Goal: Use online tool/utility: Utilize a website feature to perform a specific function

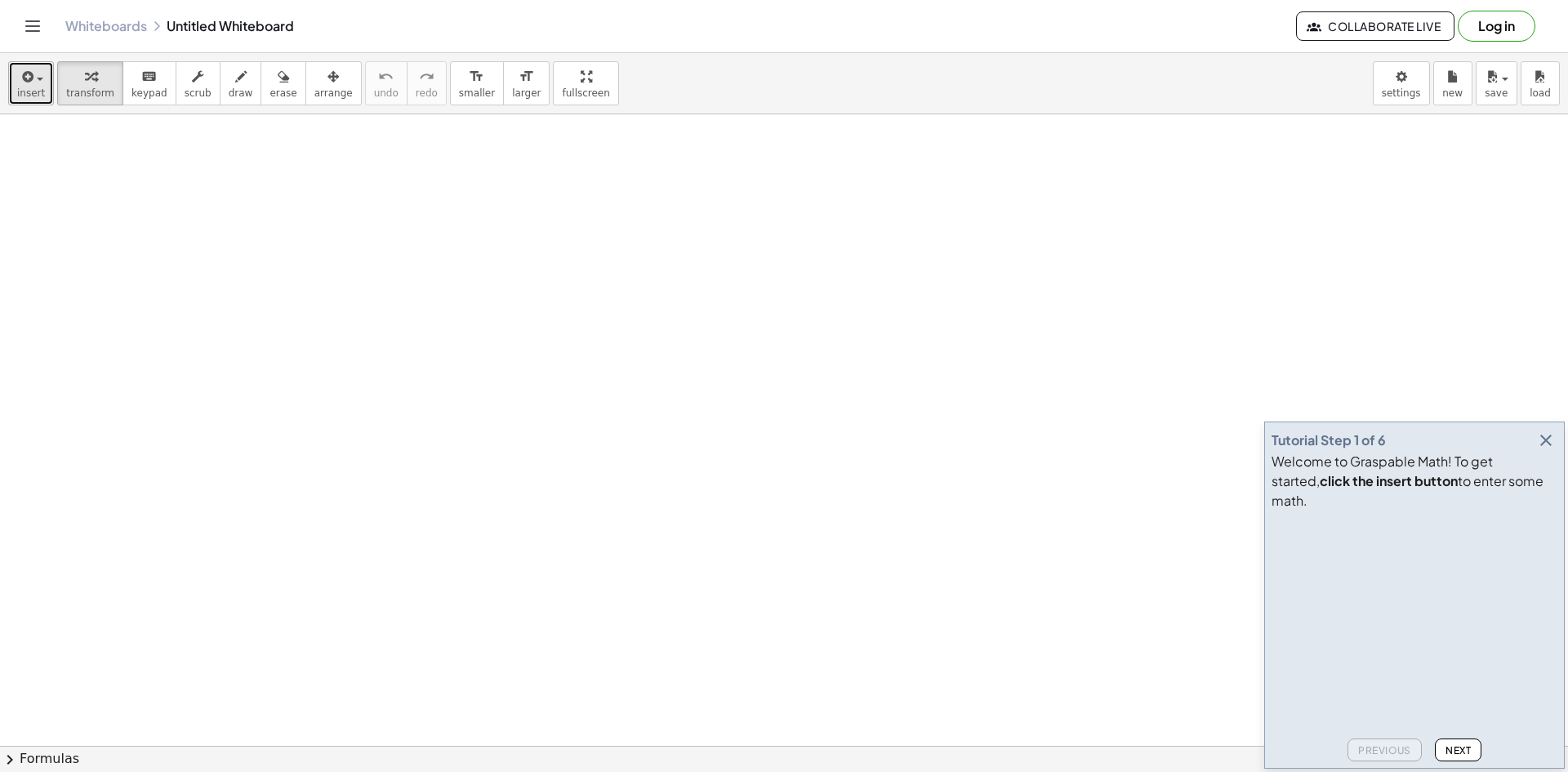
click at [10, 83] on button "insert" at bounding box center [30, 84] width 45 height 44
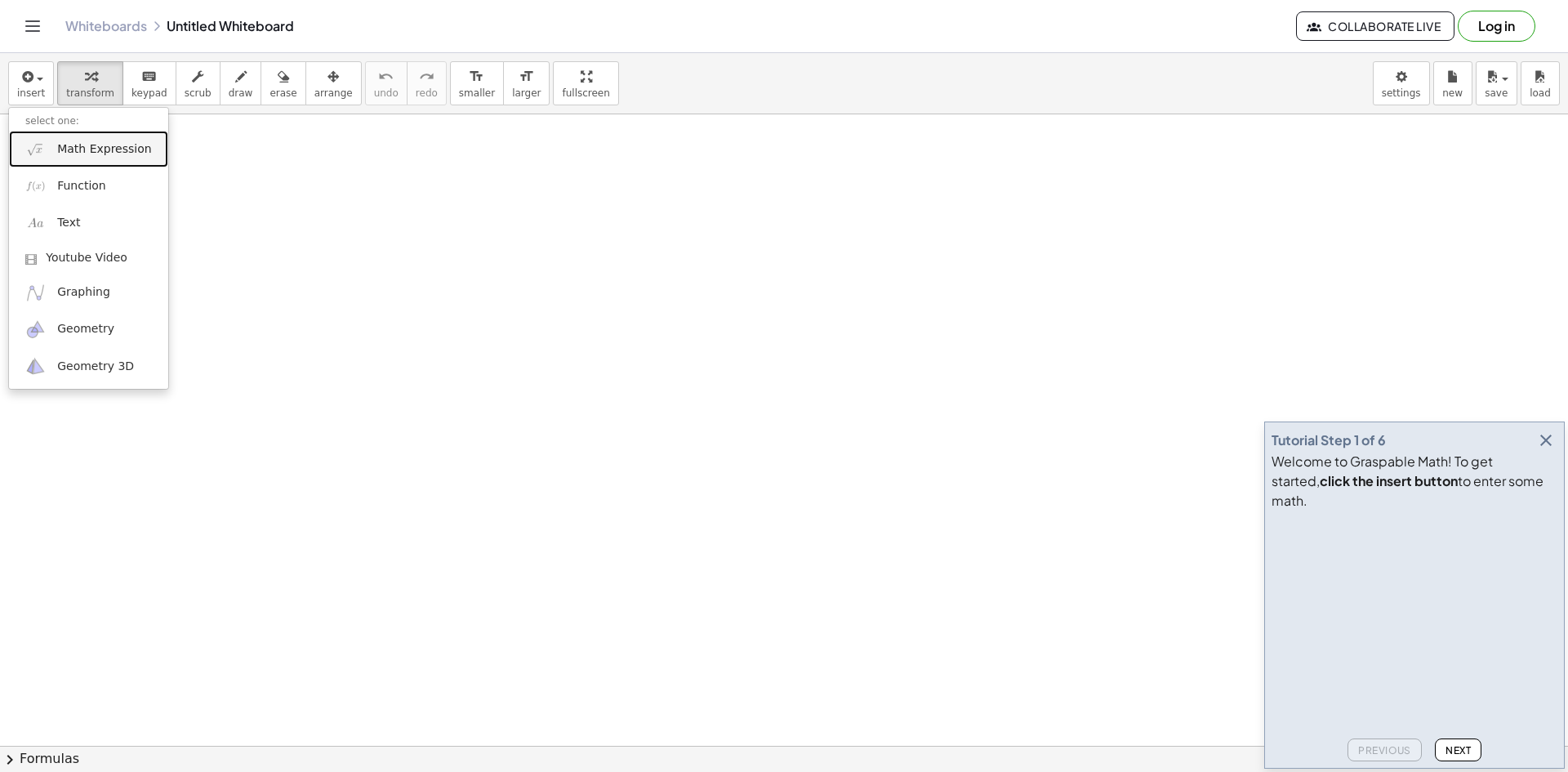
click at [109, 157] on span "Math Expression" at bounding box center [104, 149] width 94 height 16
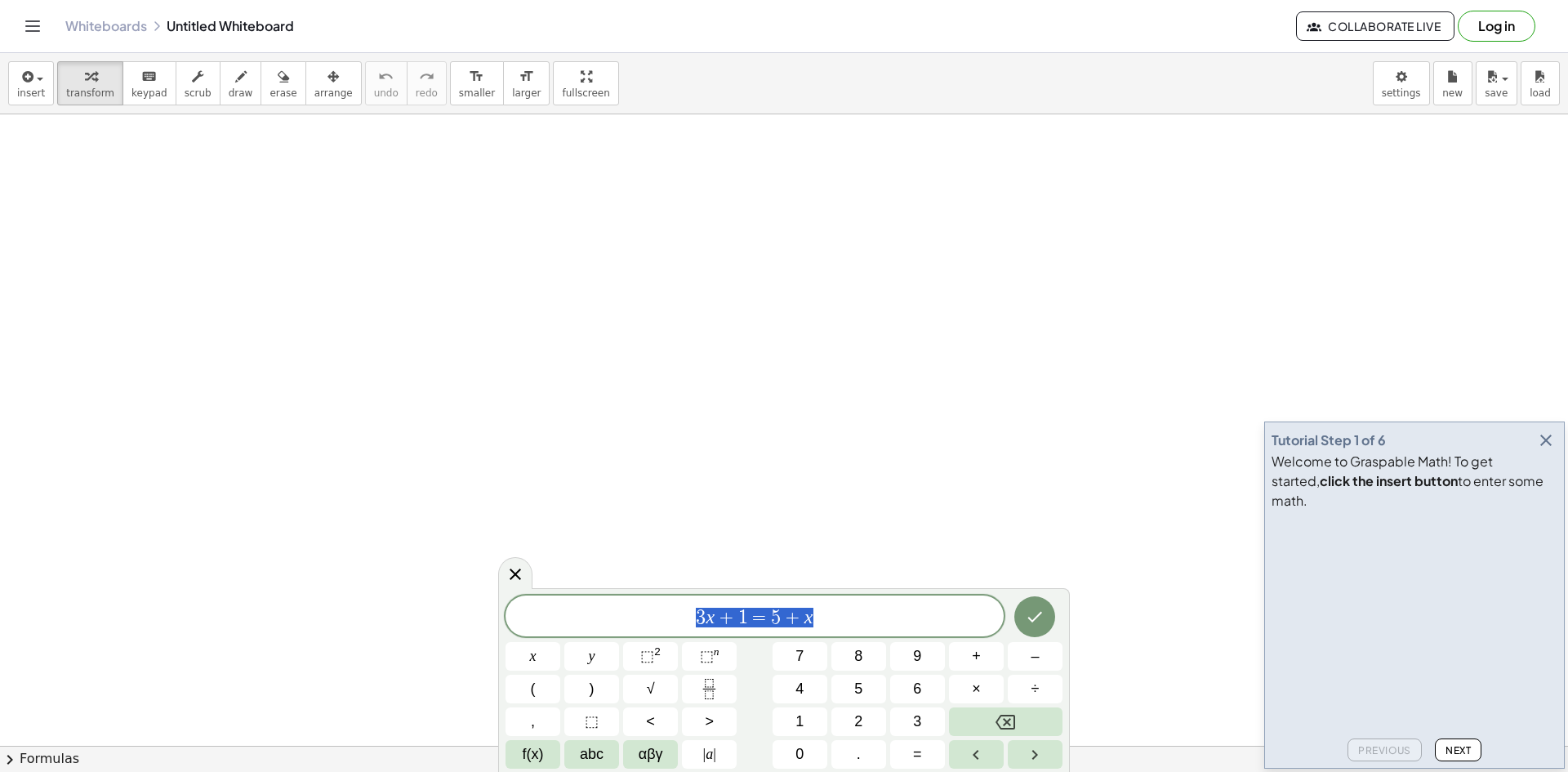
drag, startPoint x: 831, startPoint y: 613, endPoint x: 673, endPoint y: 613, distance: 158.0
click at [673, 613] on span "3 x + 1 = 5 + x" at bounding box center [754, 617] width 498 height 23
click at [533, 689] on span "(" at bounding box center [534, 688] width 5 height 22
click at [850, 687] on button "5" at bounding box center [859, 688] width 55 height 28
click at [1044, 664] on button "–" at bounding box center [1035, 657] width 55 height 28
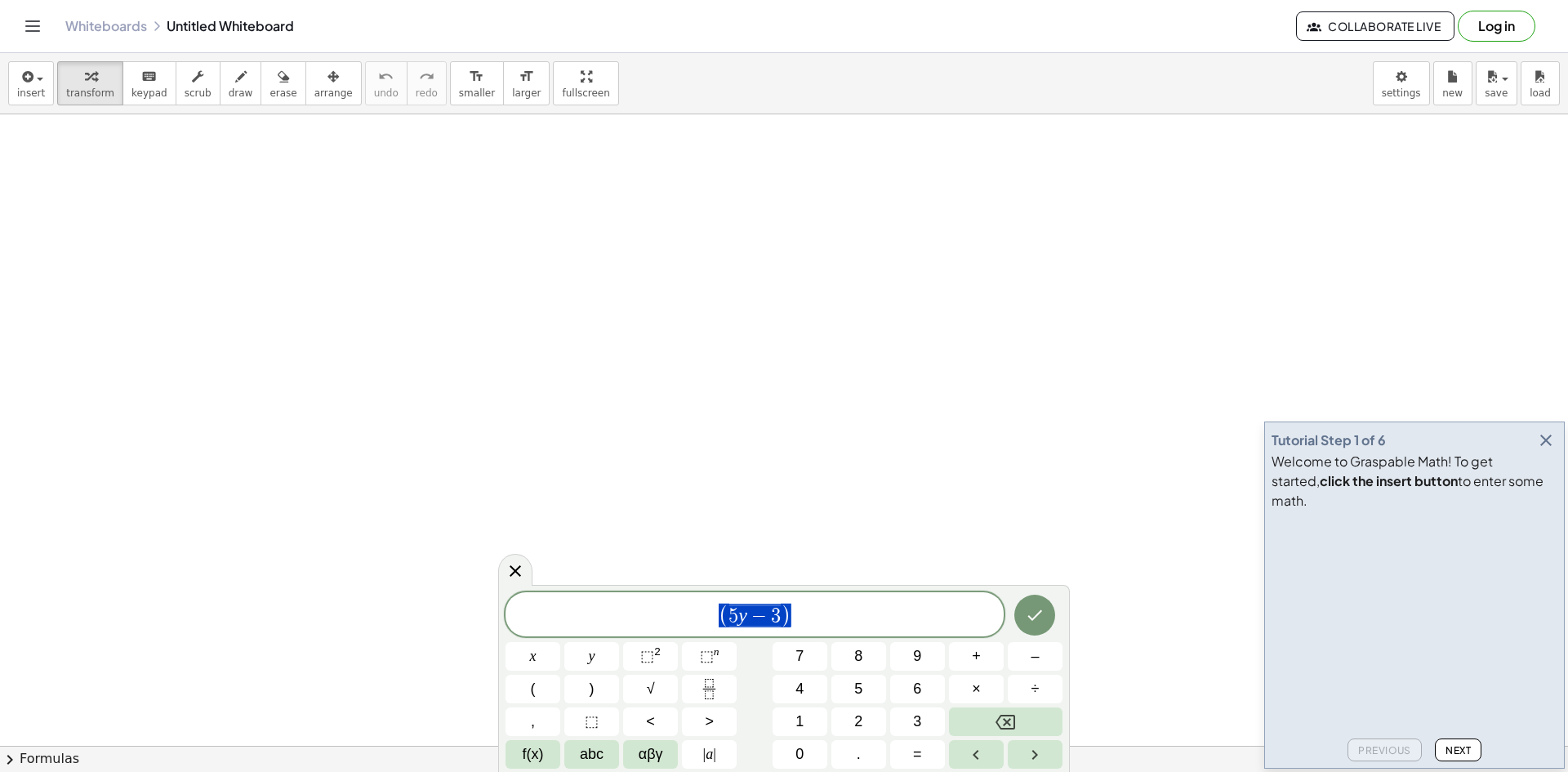
drag, startPoint x: 800, startPoint y: 613, endPoint x: 715, endPoint y: 622, distance: 85.5
click at [715, 622] on span "( 5 y − 3 )" at bounding box center [754, 616] width 498 height 27
drag, startPoint x: 734, startPoint y: 621, endPoint x: 697, endPoint y: 622, distance: 37.0
click at [697, 622] on span "​ ( 5 y − 3 )" at bounding box center [754, 616] width 498 height 27
drag, startPoint x: 698, startPoint y: 621, endPoint x: 771, endPoint y: 622, distance: 73.0
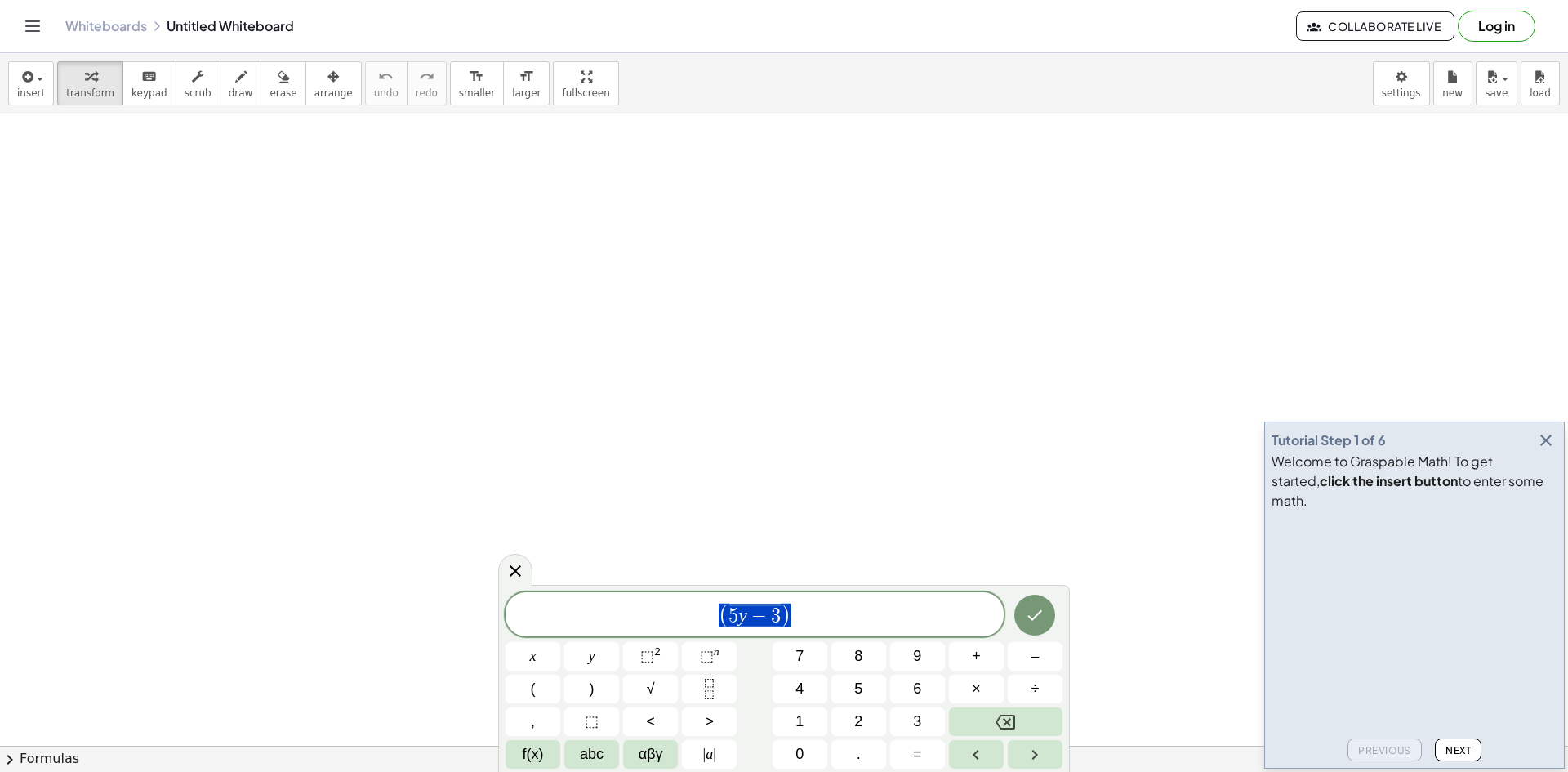
click at [771, 622] on span "( 5 y − 3 )" at bounding box center [754, 616] width 498 height 27
drag, startPoint x: 764, startPoint y: 621, endPoint x: 835, endPoint y: 629, distance: 71.4
click at [835, 629] on div "( 5 y − 3 ) ​" at bounding box center [754, 615] width 498 height 44
click at [779, 613] on span "5 y − 3 ​" at bounding box center [754, 616] width 52 height 20
click at [794, 617] on span "( 5 y − 3 y ) ​" at bounding box center [754, 616] width 498 height 27
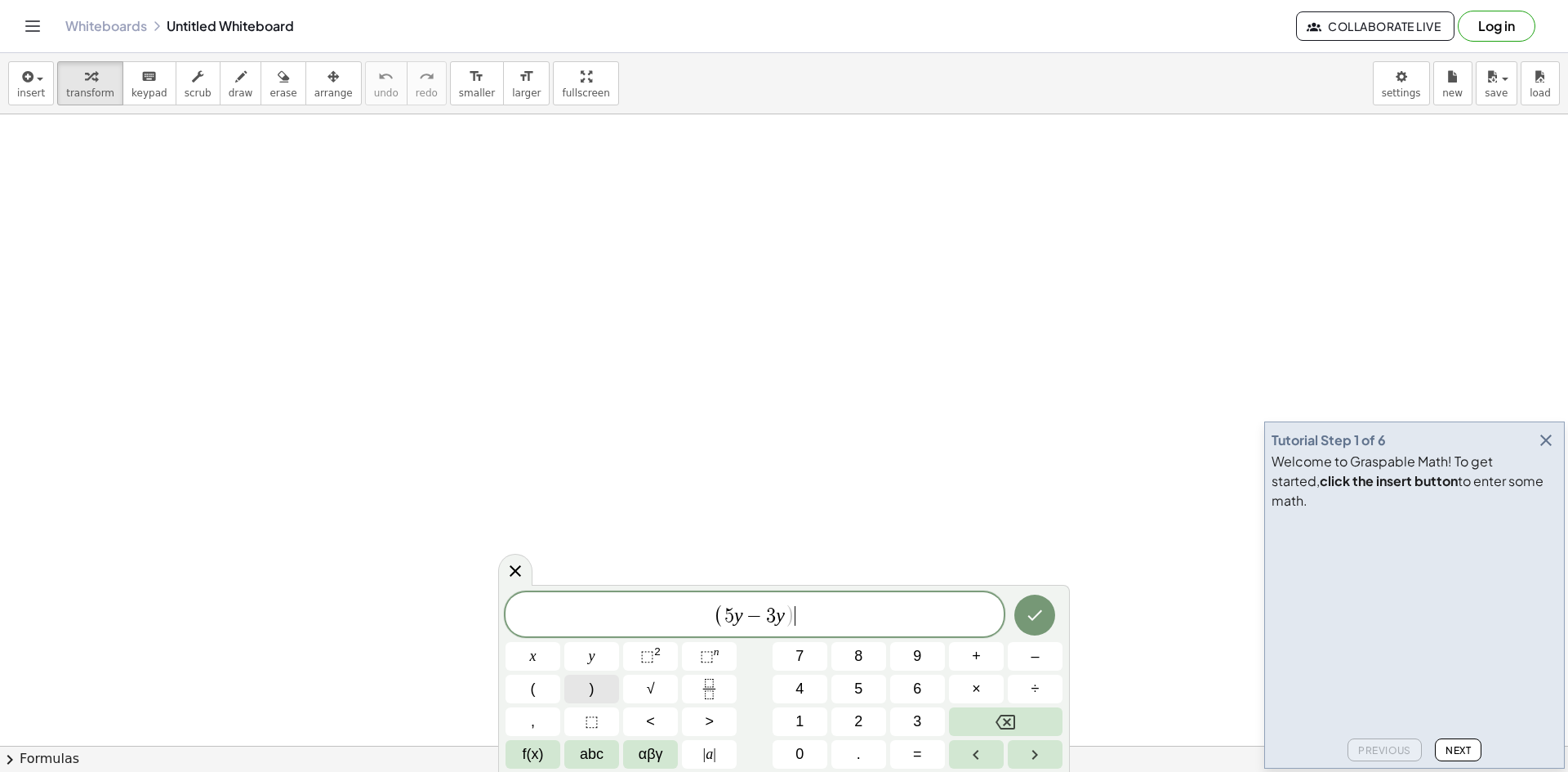
click at [603, 694] on button ")" at bounding box center [592, 688] width 55 height 28
click at [841, 746] on button "." at bounding box center [859, 754] width 55 height 28
click at [1008, 719] on icon "Backspace" at bounding box center [1006, 722] width 20 height 20
click at [994, 679] on button "×" at bounding box center [976, 688] width 55 height 28
click at [552, 688] on button "(" at bounding box center [533, 688] width 55 height 28
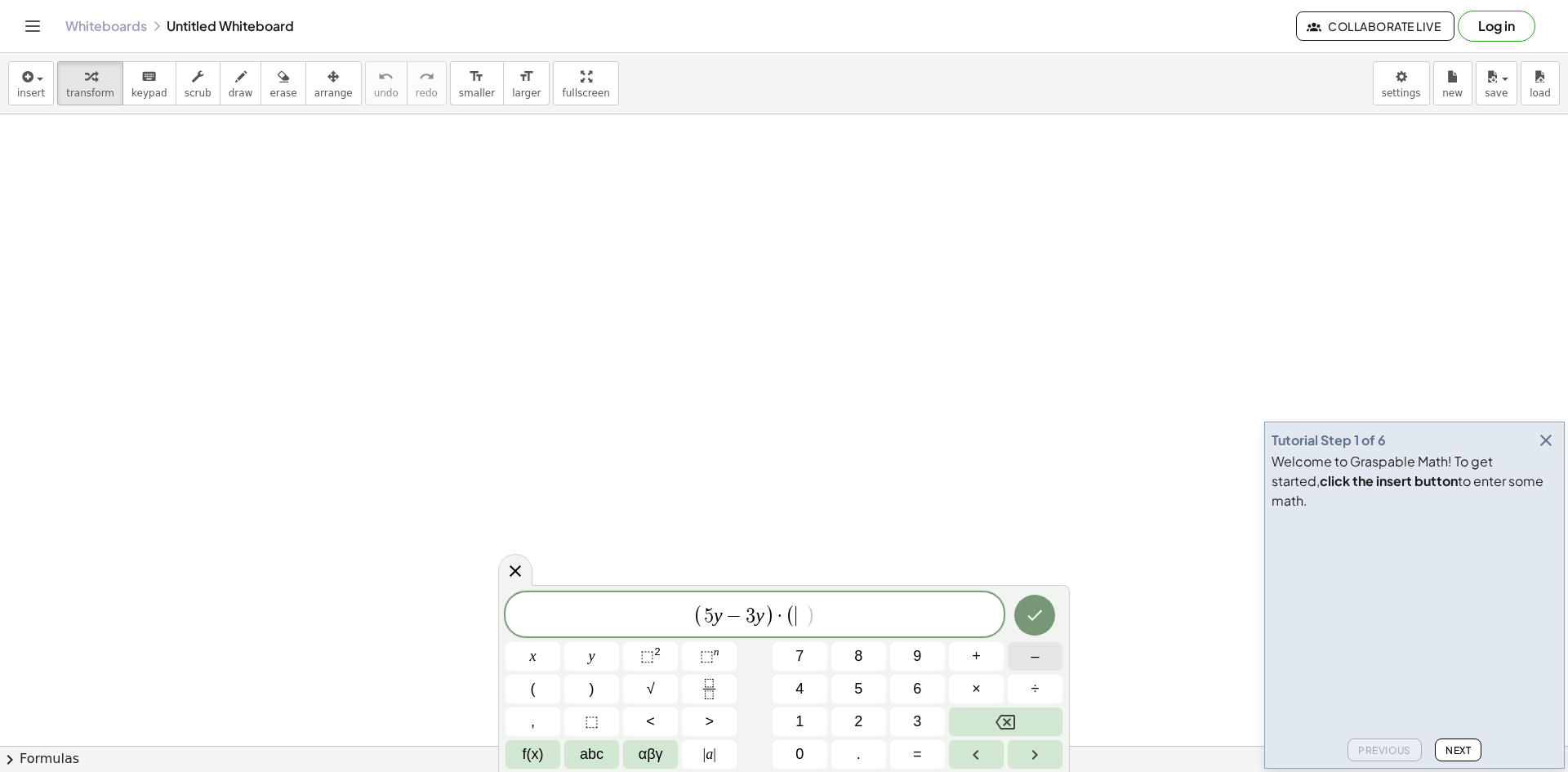
click at [1028, 660] on button "–" at bounding box center [1035, 657] width 55 height 28
click at [895, 712] on button "3" at bounding box center [918, 721] width 55 height 28
click at [611, 688] on button ")" at bounding box center [592, 688] width 55 height 28
click at [1011, 659] on button "–" at bounding box center [1035, 657] width 55 height 28
click at [872, 666] on button "8" at bounding box center [859, 657] width 55 height 28
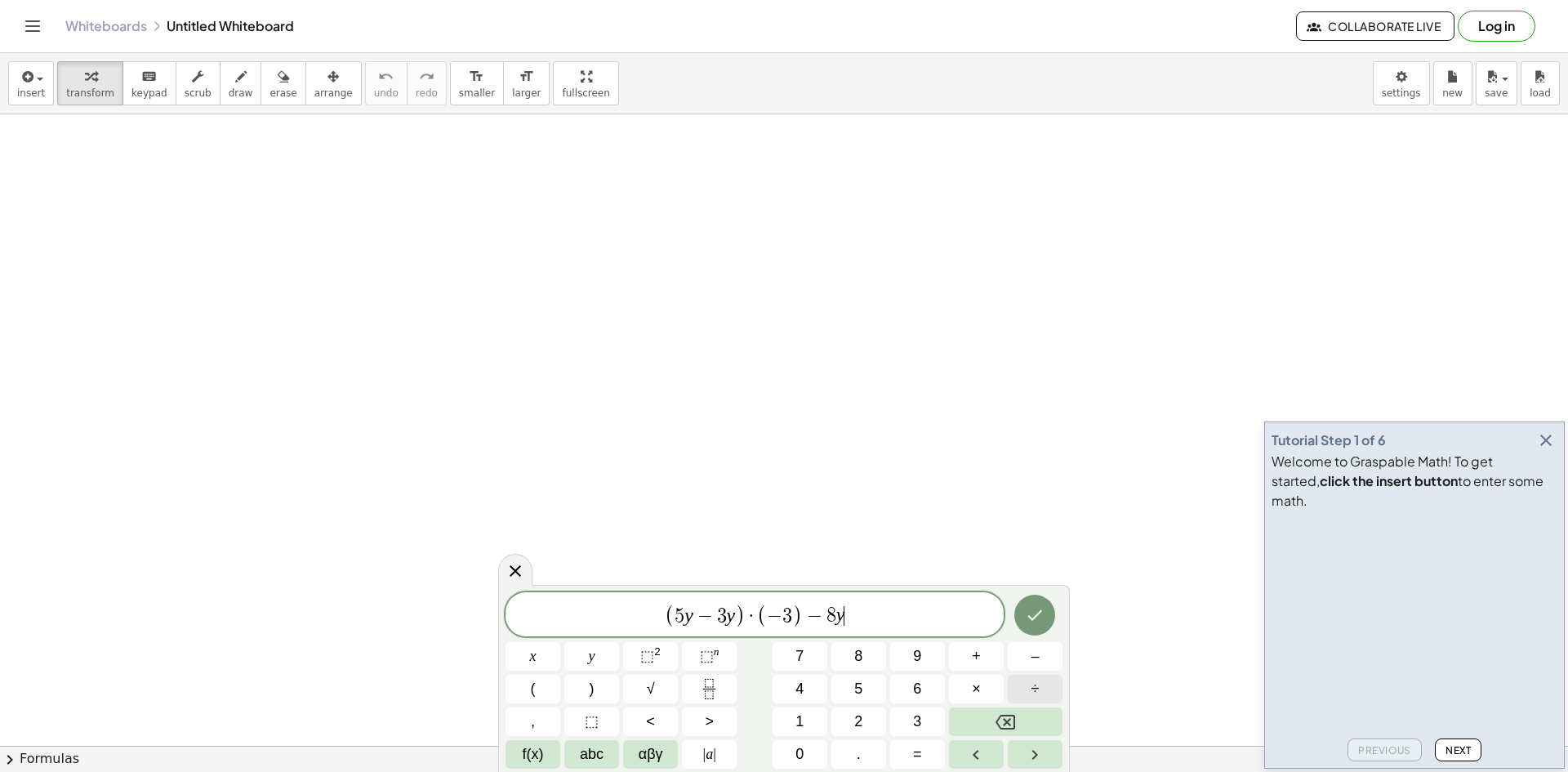
click at [1017, 680] on button "÷" at bounding box center [1035, 688] width 55 height 28
click at [559, 688] on button "(" at bounding box center [533, 688] width 55 height 28
click at [906, 685] on button "6" at bounding box center [918, 688] width 55 height 28
click at [1023, 665] on button "–" at bounding box center [1035, 657] width 55 height 28
click at [859, 657] on span "8" at bounding box center [858, 656] width 8 height 22
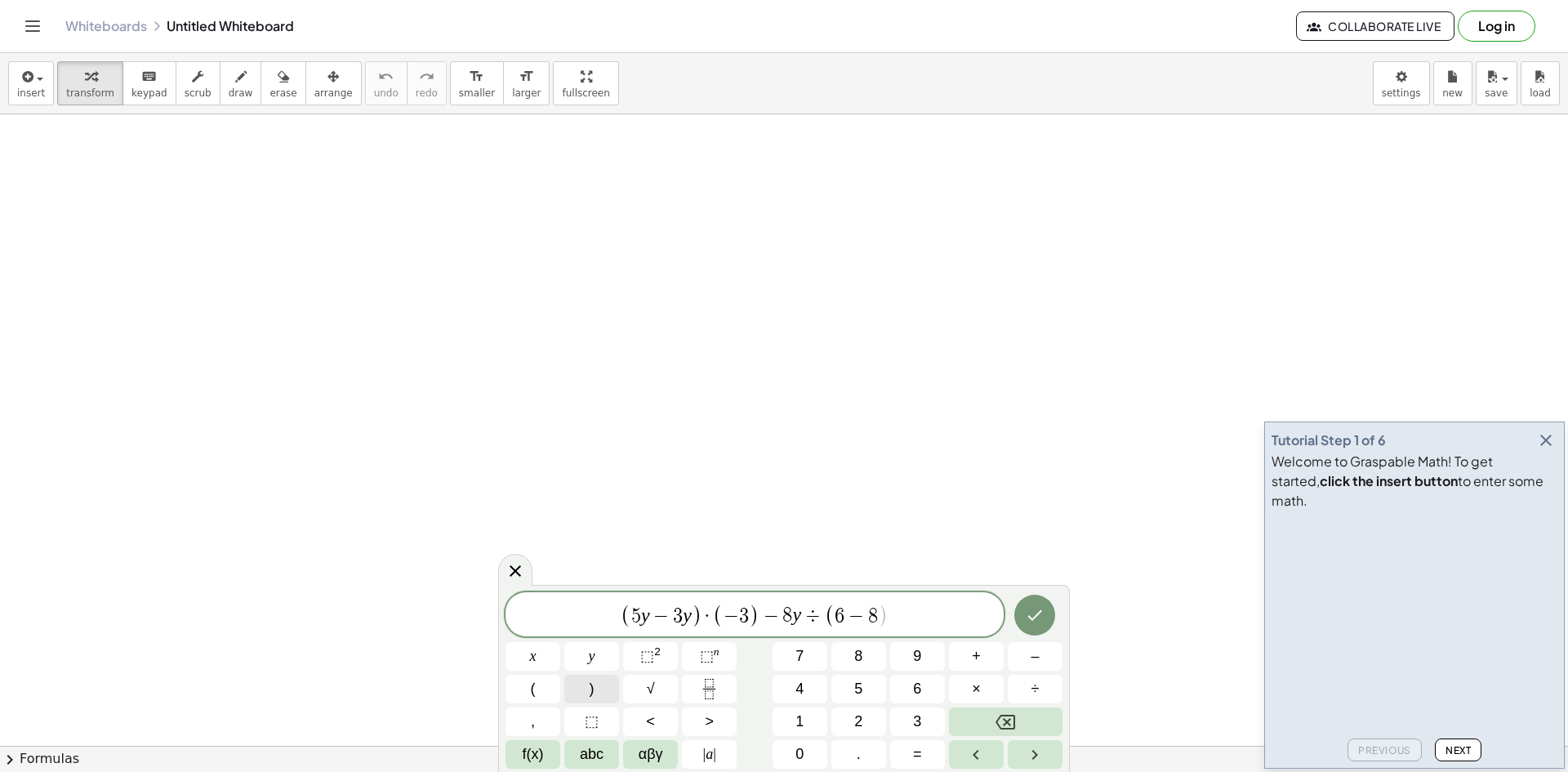
click at [601, 688] on button ")" at bounding box center [592, 688] width 55 height 28
click at [1025, 657] on button "–" at bounding box center [1035, 657] width 55 height 28
click at [909, 719] on button "3" at bounding box center [918, 721] width 55 height 28
click at [991, 682] on button "×" at bounding box center [976, 688] width 55 height 28
click at [846, 716] on button "2" at bounding box center [859, 721] width 55 height 28
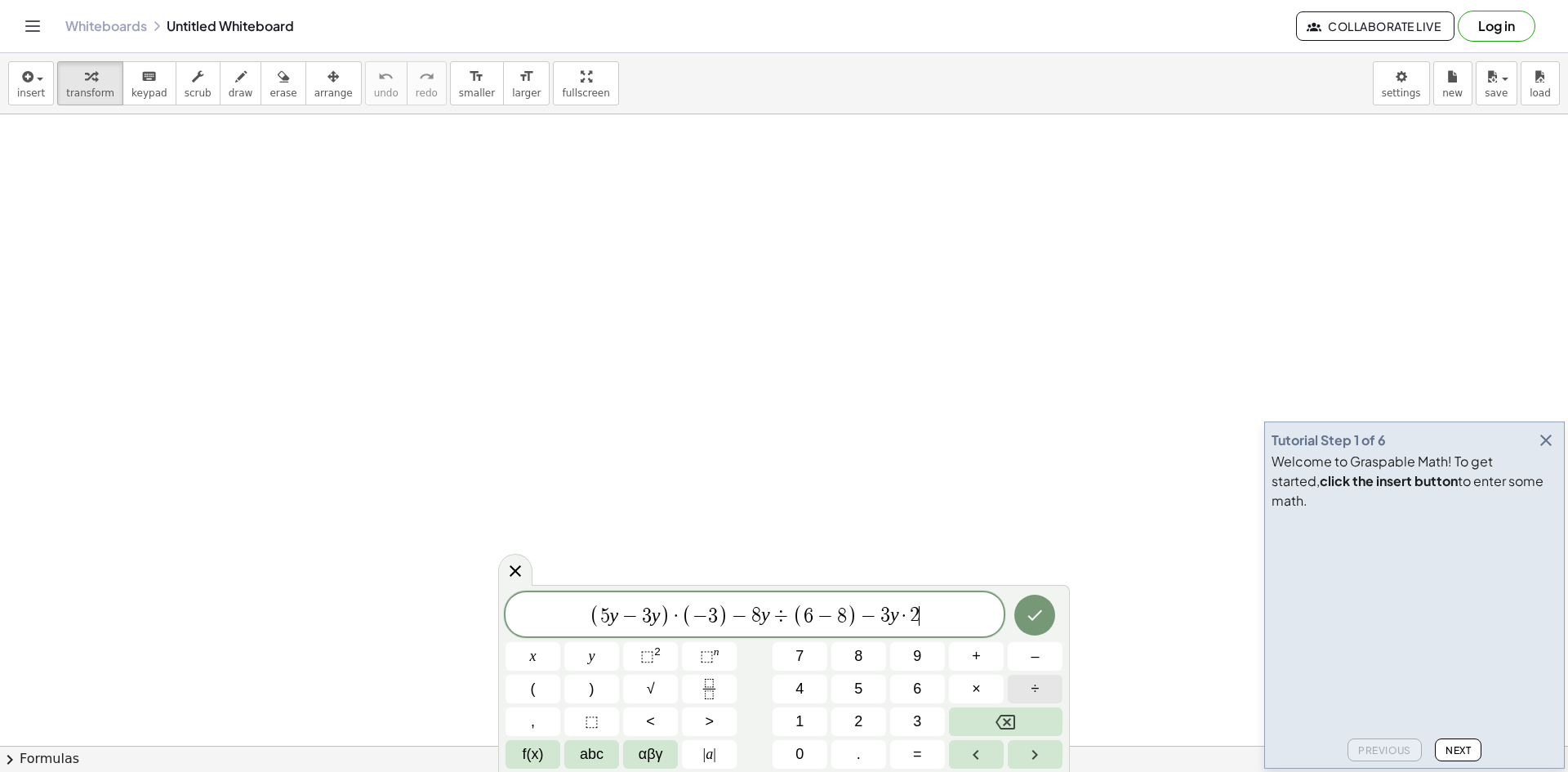
click at [1023, 694] on button "÷" at bounding box center [1035, 688] width 55 height 28
click at [1039, 721] on button "Backspace" at bounding box center [1006, 721] width 114 height 28
click at [974, 648] on span "+" at bounding box center [976, 656] width 9 height 22
click at [863, 660] on span "8" at bounding box center [858, 656] width 8 height 22
click at [1038, 627] on button "Done" at bounding box center [1035, 615] width 41 height 41
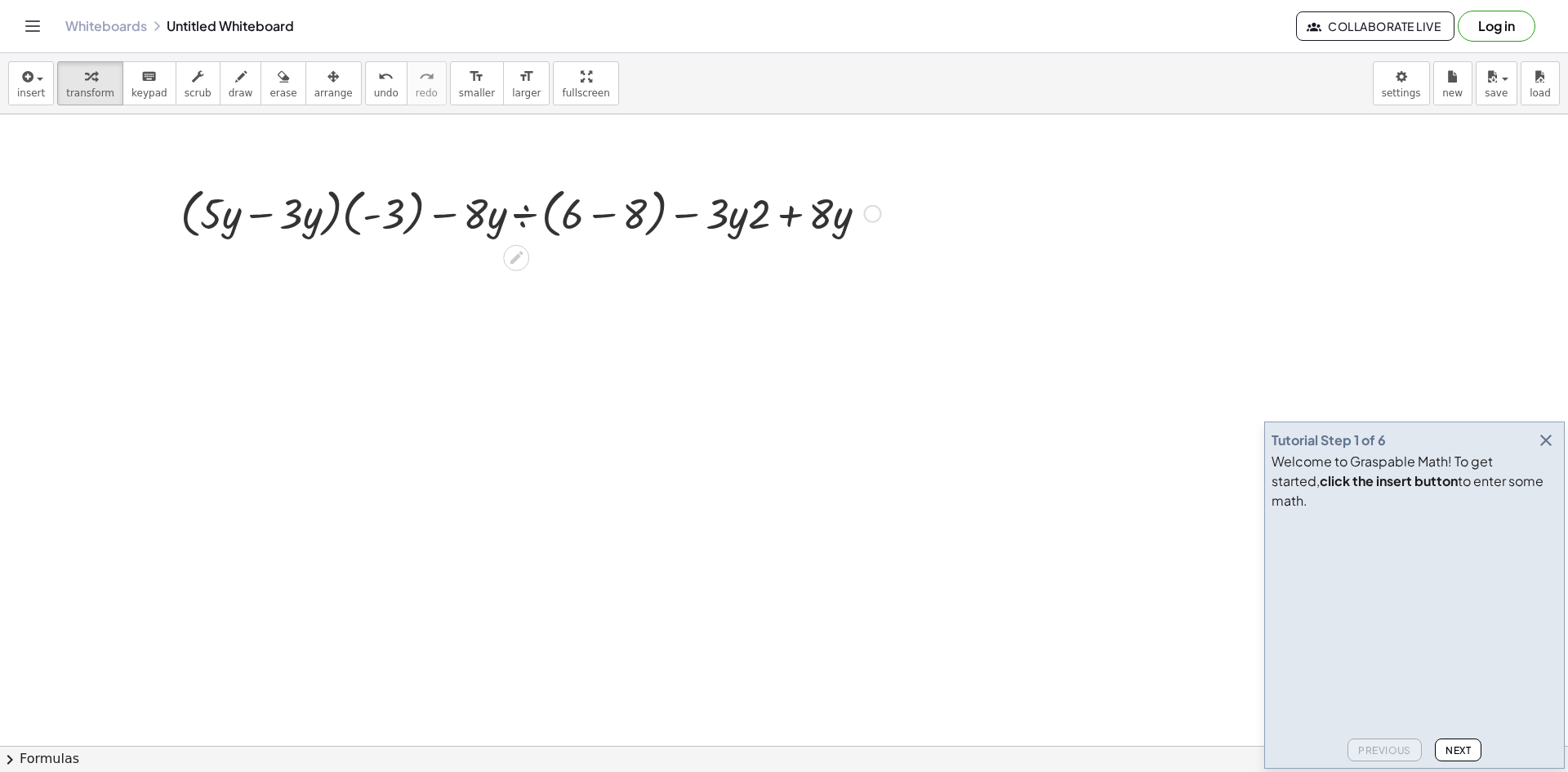
drag, startPoint x: 510, startPoint y: 179, endPoint x: 518, endPoint y: 201, distance: 23.4
click at [515, 199] on div "+ · ( + · 5 · y − · 3 · y ) · ( - 3 ) − · 8 · y ÷ ( + 6 − 8 ) − · 3 · y · 2 + ·…" at bounding box center [524, 211] width 736 height 70
drag, startPoint x: 877, startPoint y: 215, endPoint x: 881, endPoint y: 336, distance: 121.1
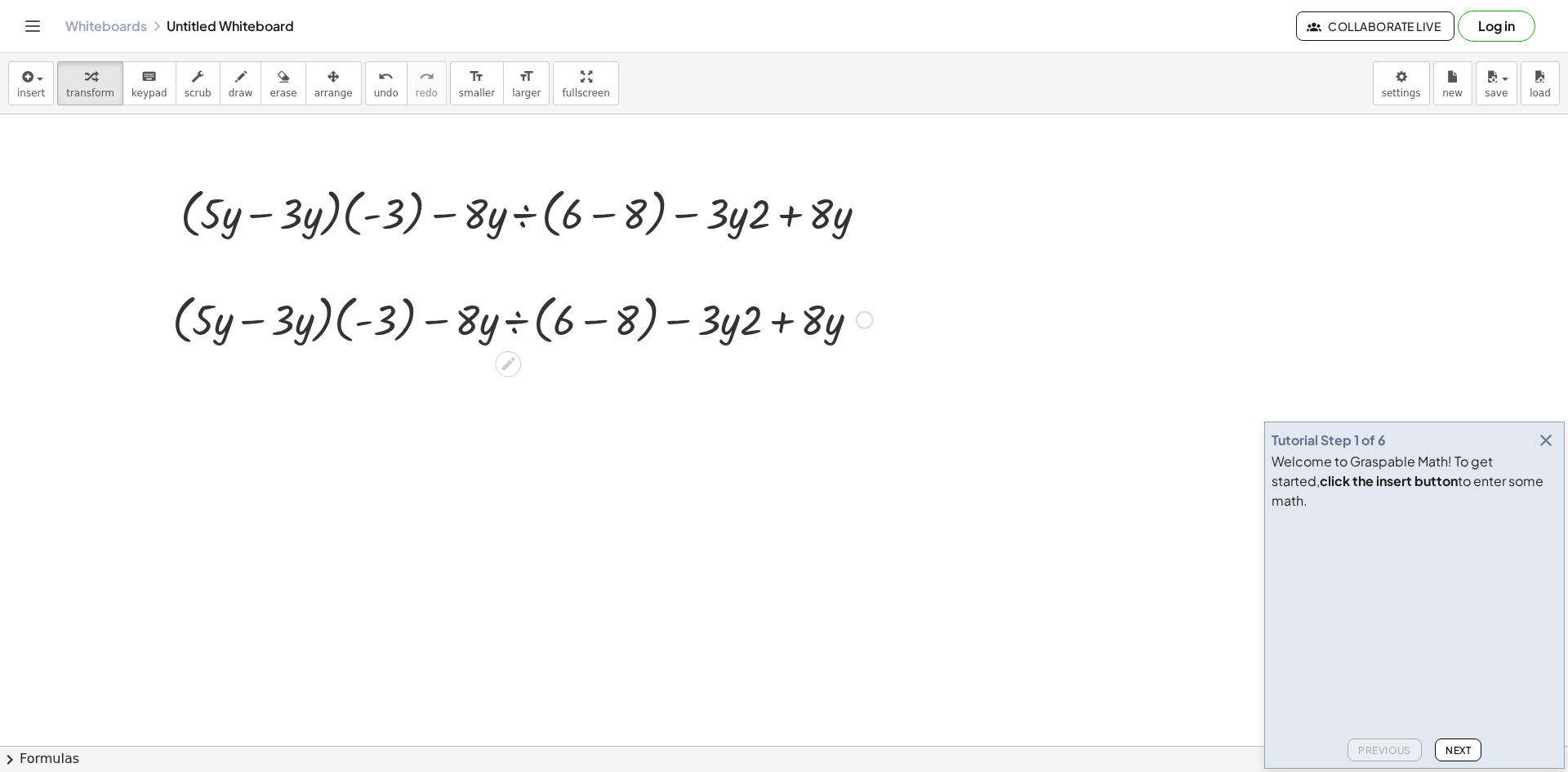
click at [593, 322] on div at bounding box center [522, 319] width 716 height 62
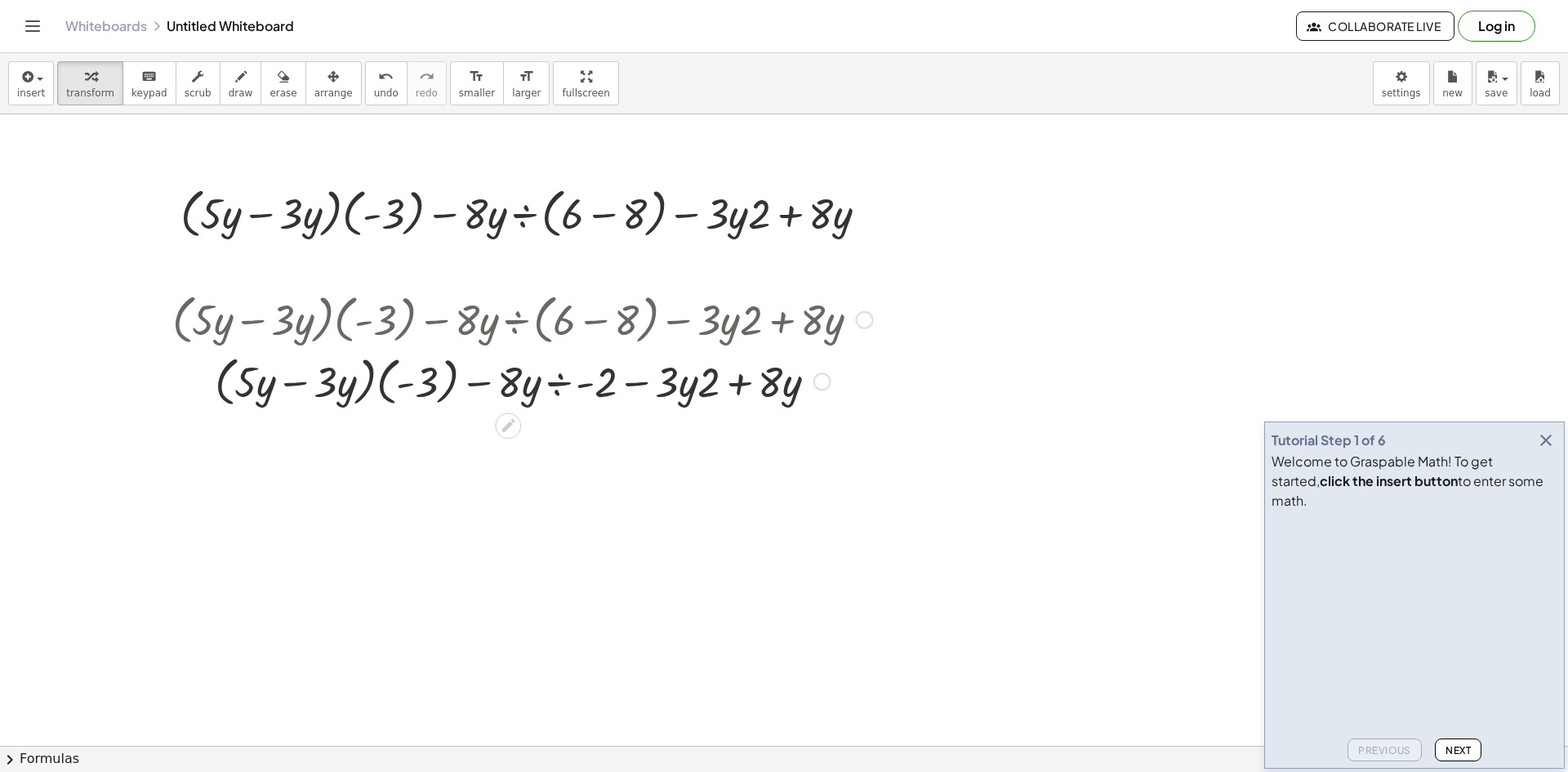
click at [294, 384] on div at bounding box center [522, 380] width 716 height 62
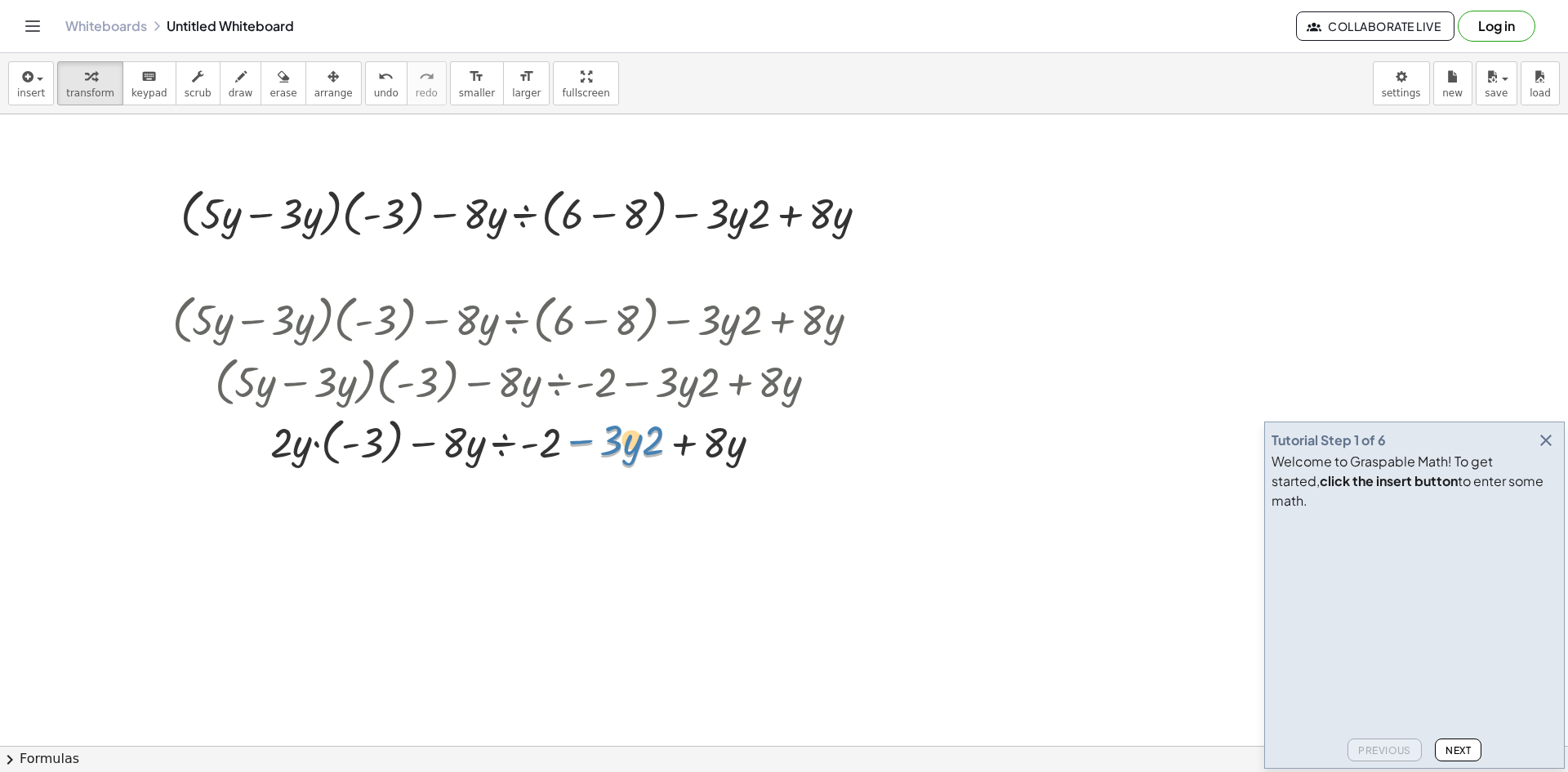
click at [565, 442] on div at bounding box center [522, 440] width 716 height 60
click at [513, 477] on icon at bounding box center [508, 485] width 17 height 17
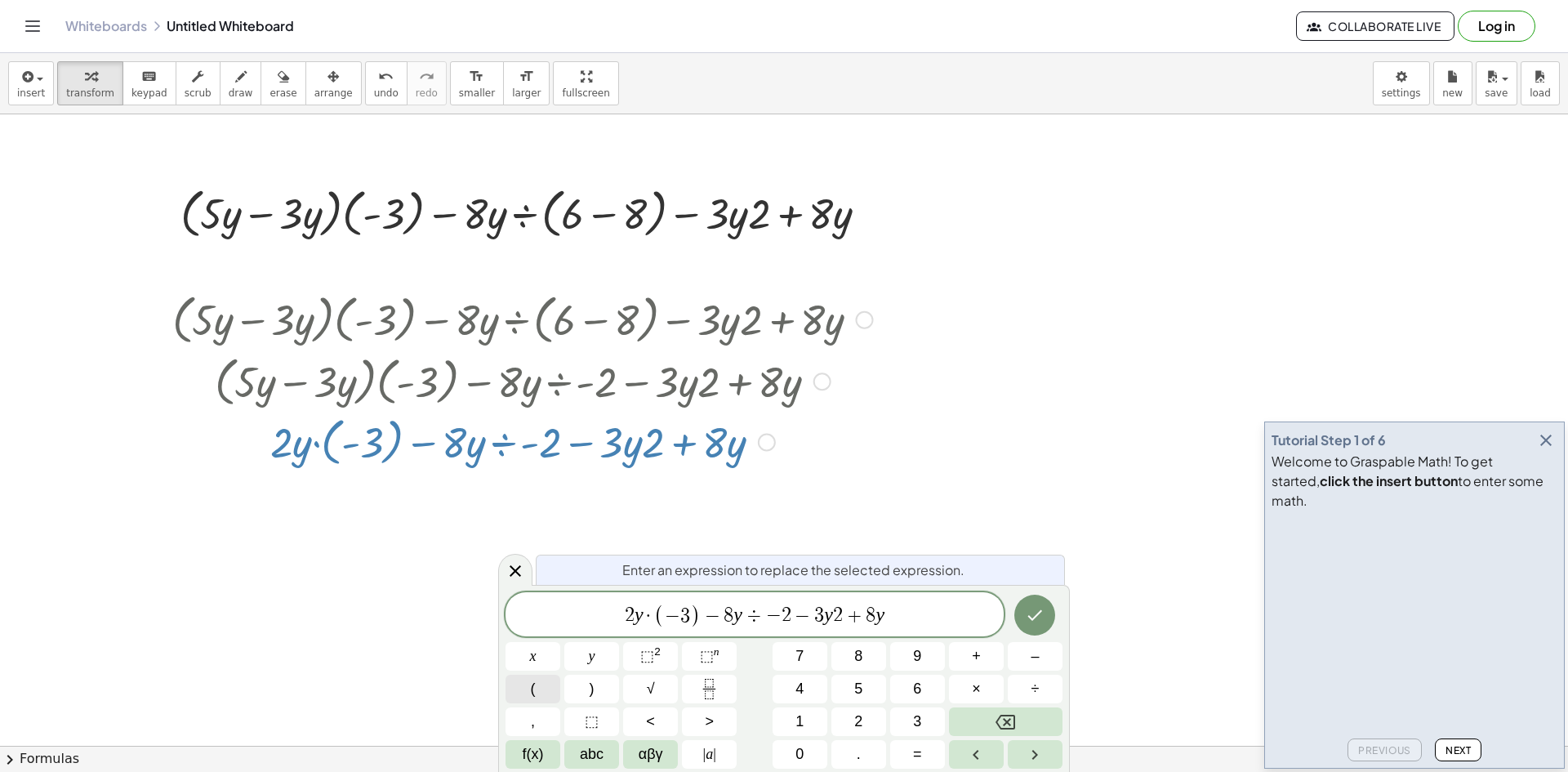
click at [552, 692] on button "(" at bounding box center [533, 688] width 55 height 28
click at [796, 617] on span "−" at bounding box center [803, 616] width 24 height 20
click at [597, 683] on button ")" at bounding box center [592, 688] width 55 height 28
click at [1039, 632] on button "Done" at bounding box center [1035, 615] width 41 height 41
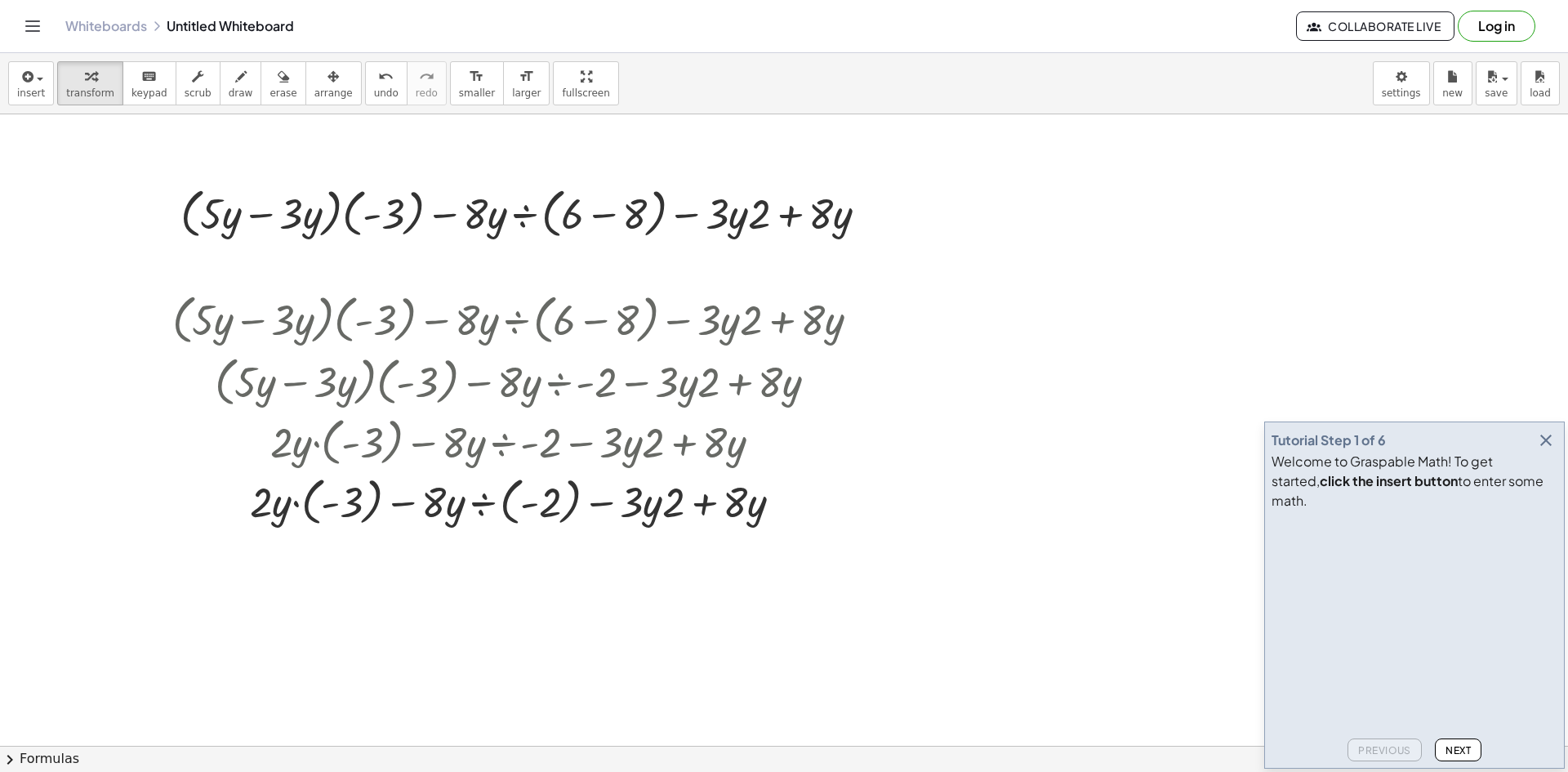
drag, startPoint x: 728, startPoint y: 449, endPoint x: 1004, endPoint y: 534, distance: 288.8
click at [1469, 746] on span "Next" at bounding box center [1458, 751] width 25 height 12
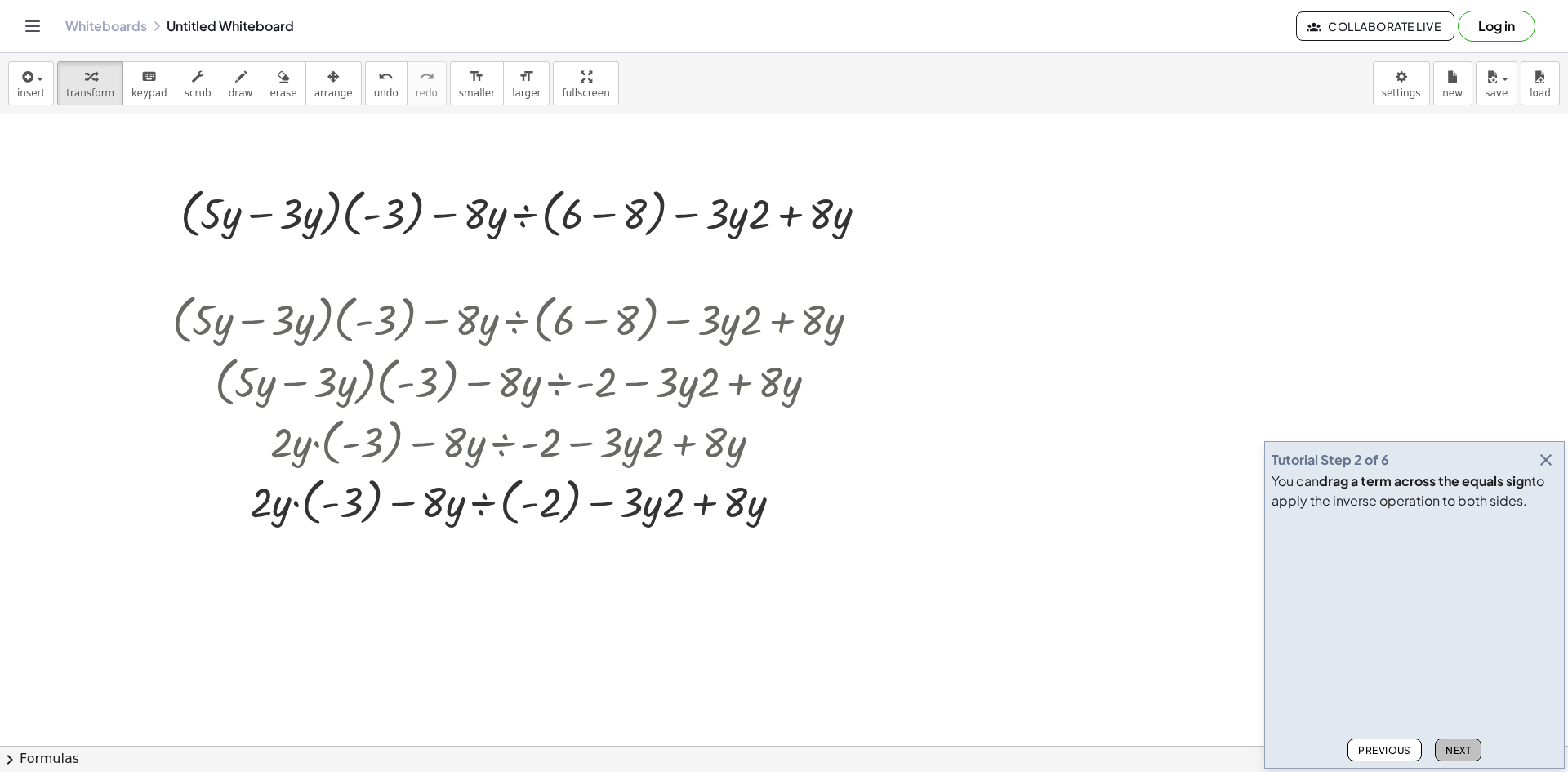
click at [1475, 754] on button "Next" at bounding box center [1458, 750] width 46 height 23
click at [1470, 752] on span "Next" at bounding box center [1458, 751] width 25 height 12
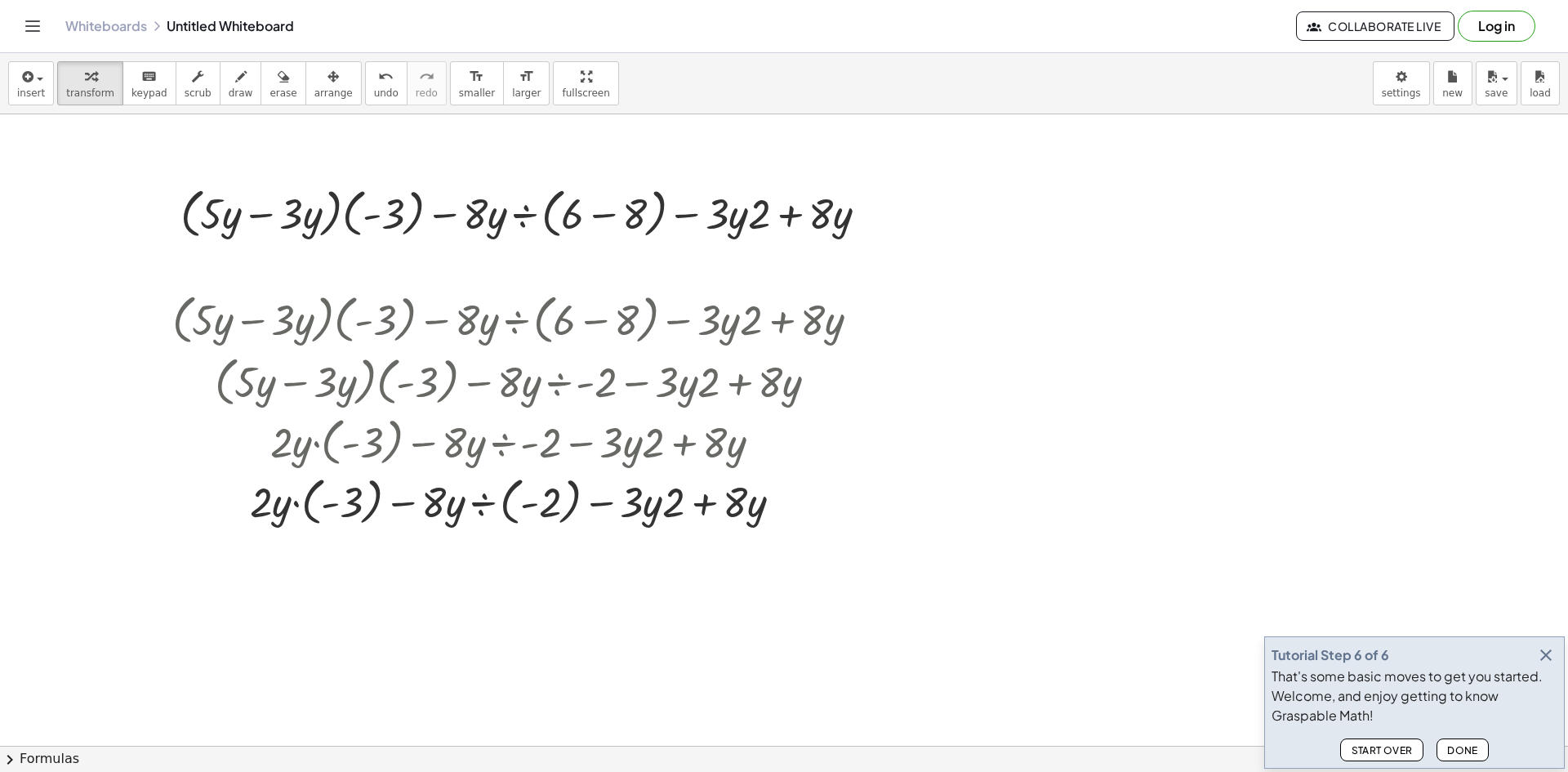
click at [1469, 752] on span "Done" at bounding box center [1462, 751] width 31 height 12
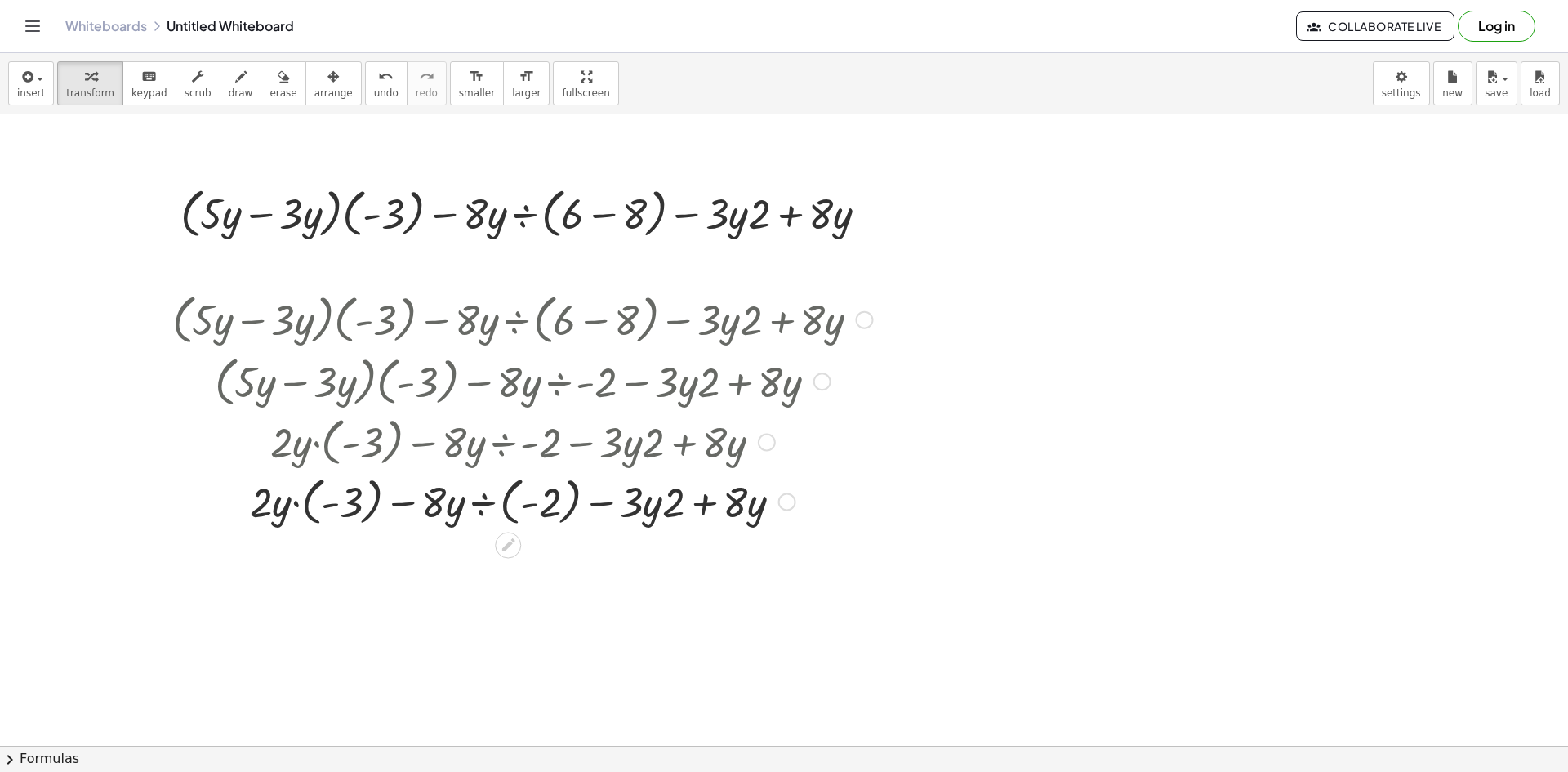
click at [294, 504] on div at bounding box center [522, 500] width 716 height 60
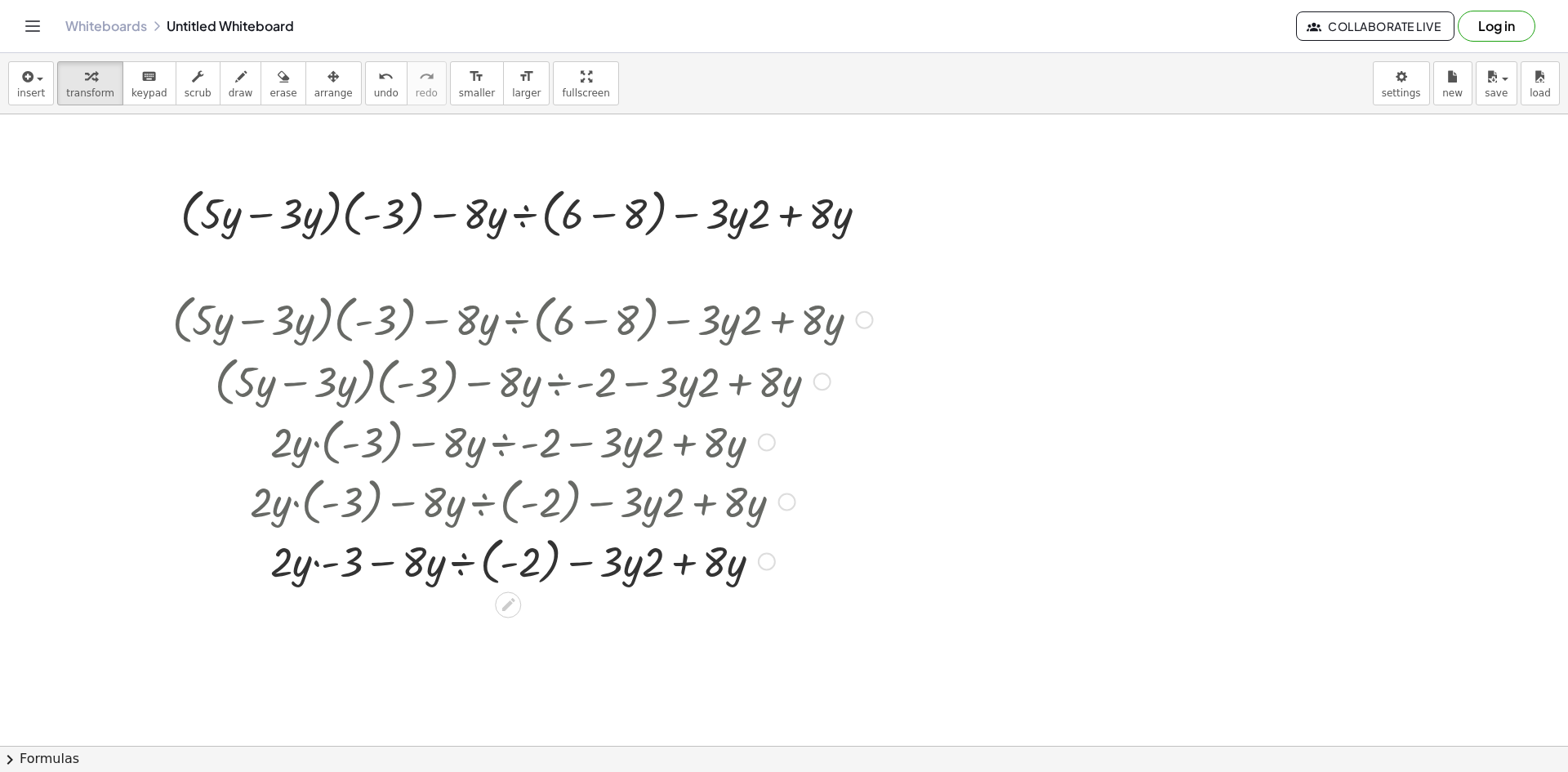
click at [317, 563] on div at bounding box center [522, 560] width 716 height 60
click at [314, 565] on div at bounding box center [522, 560] width 716 height 60
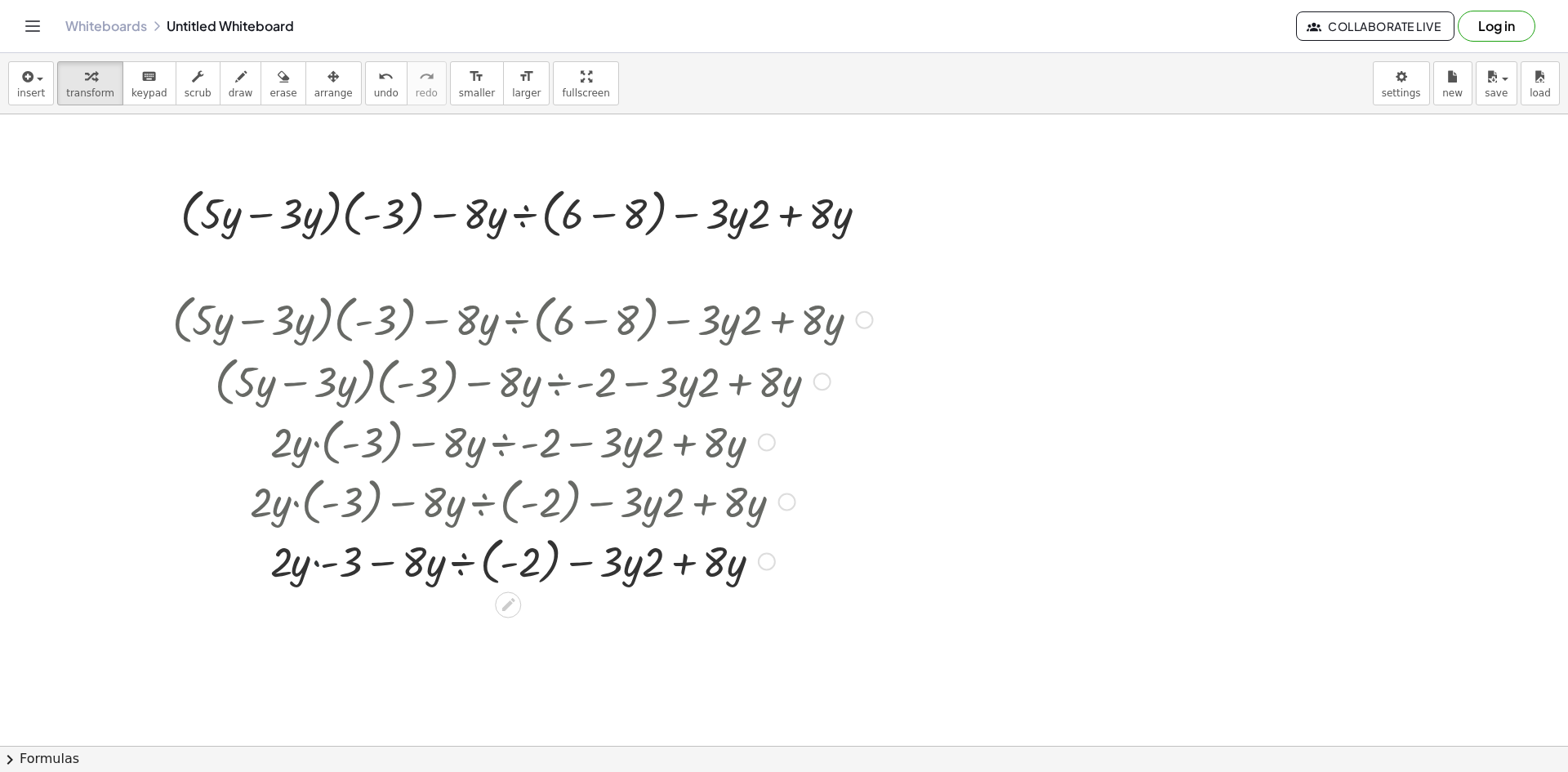
click at [314, 565] on div at bounding box center [522, 560] width 716 height 60
click at [283, 561] on div at bounding box center [522, 560] width 716 height 60
click at [374, 89] on span "undo" at bounding box center [386, 92] width 25 height 12
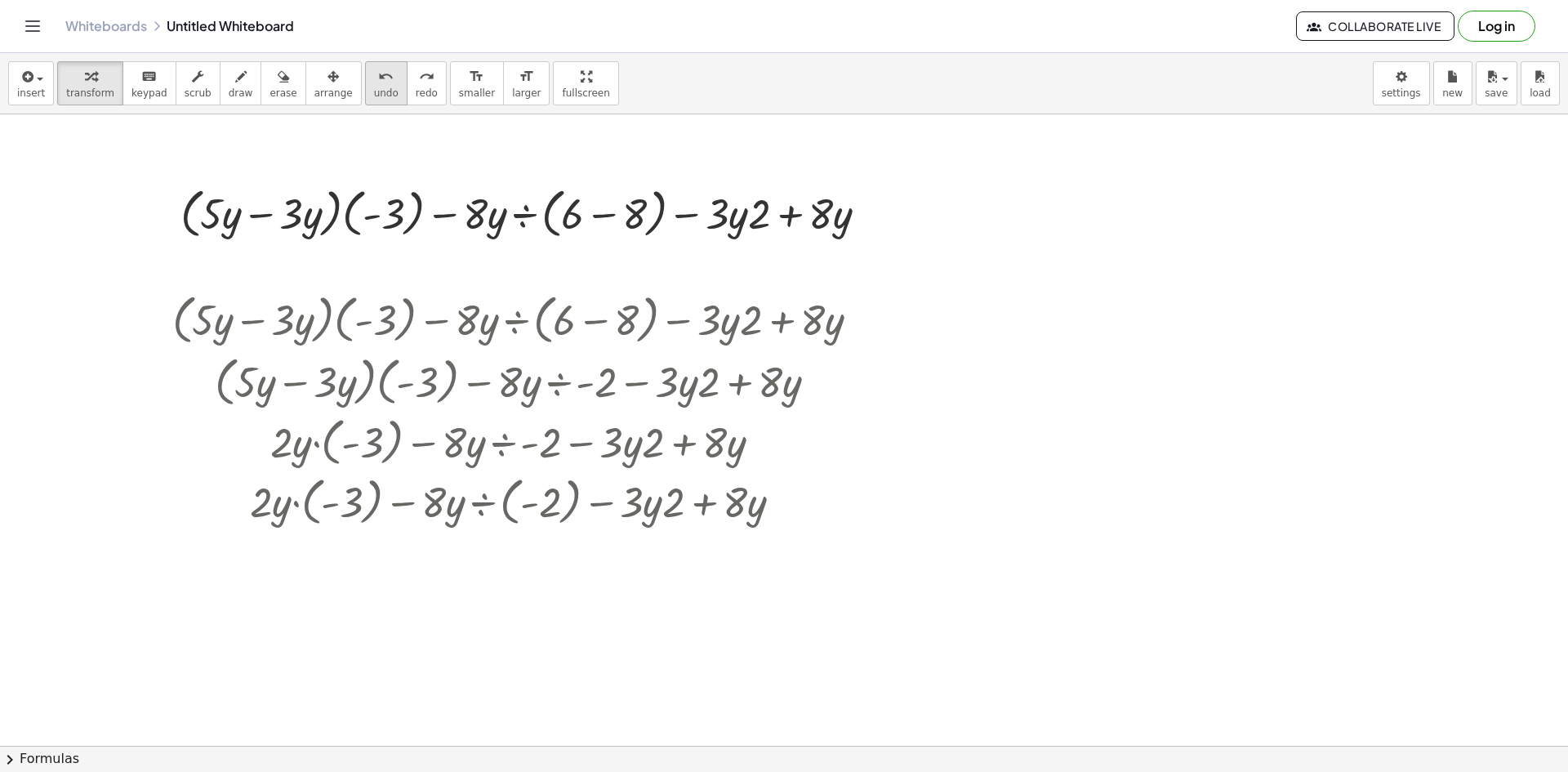
click at [374, 89] on span "undo" at bounding box center [386, 92] width 25 height 12
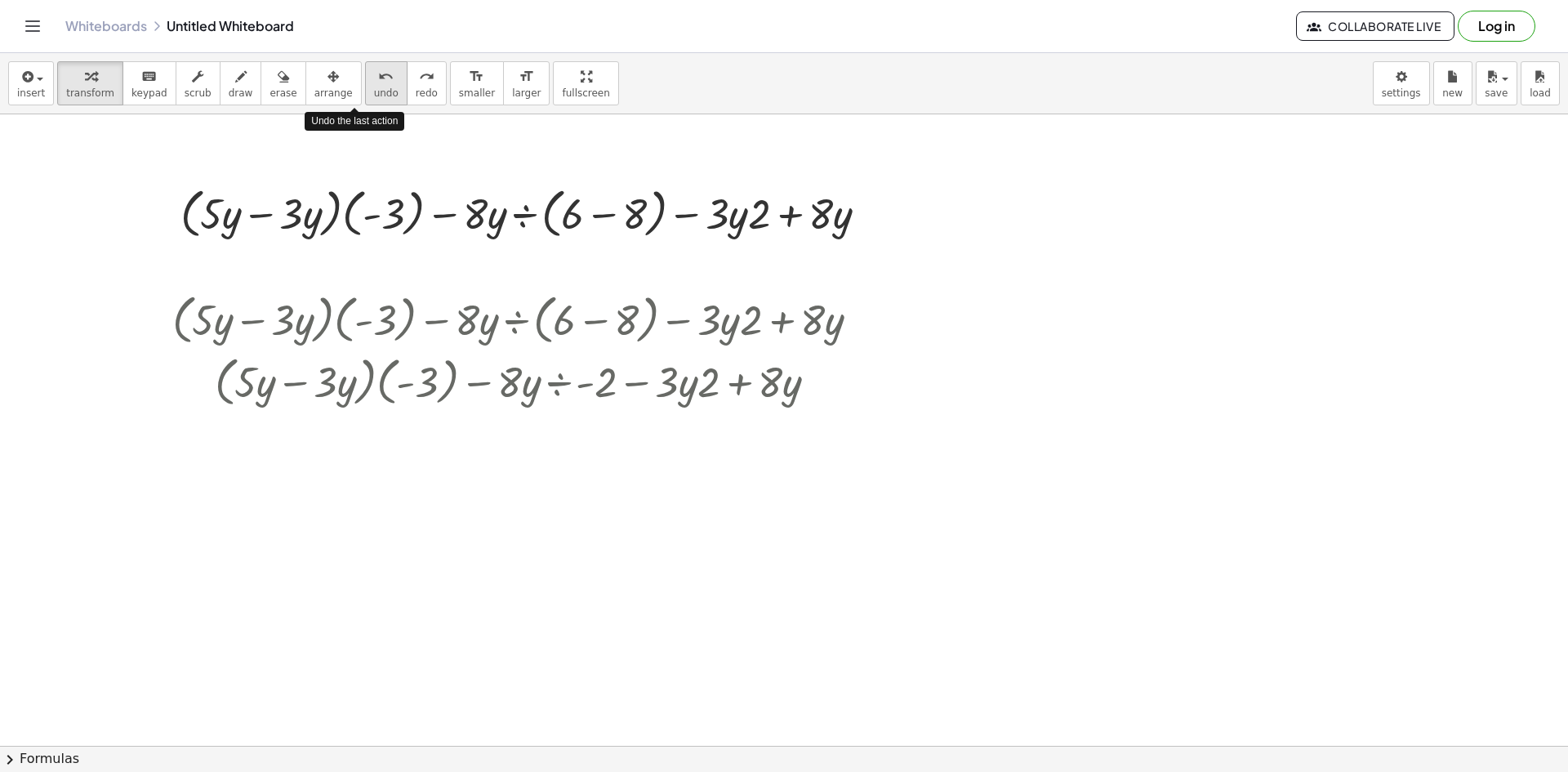
click at [374, 89] on span "undo" at bounding box center [386, 92] width 25 height 12
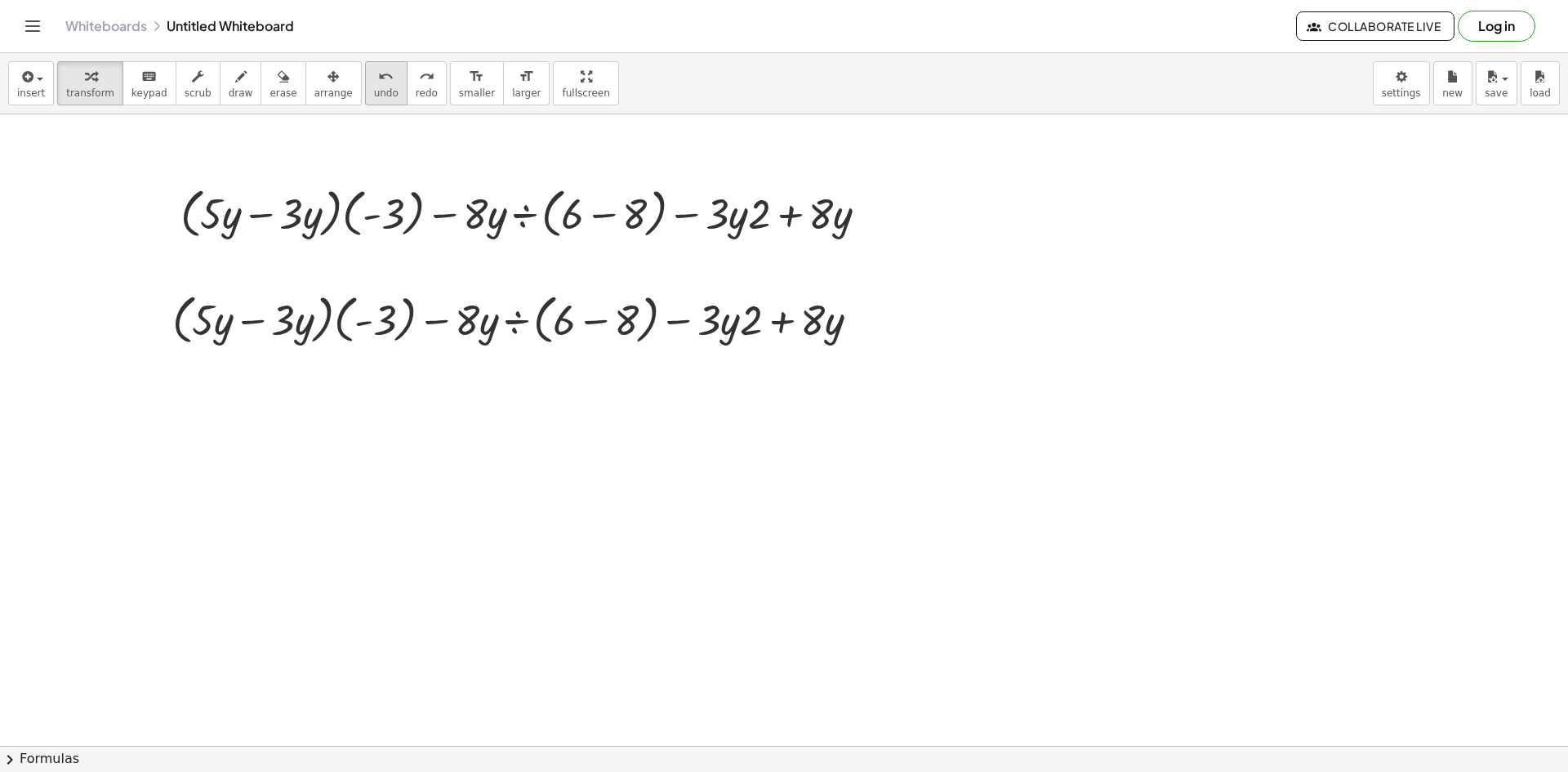
click at [374, 92] on span "undo" at bounding box center [386, 92] width 25 height 12
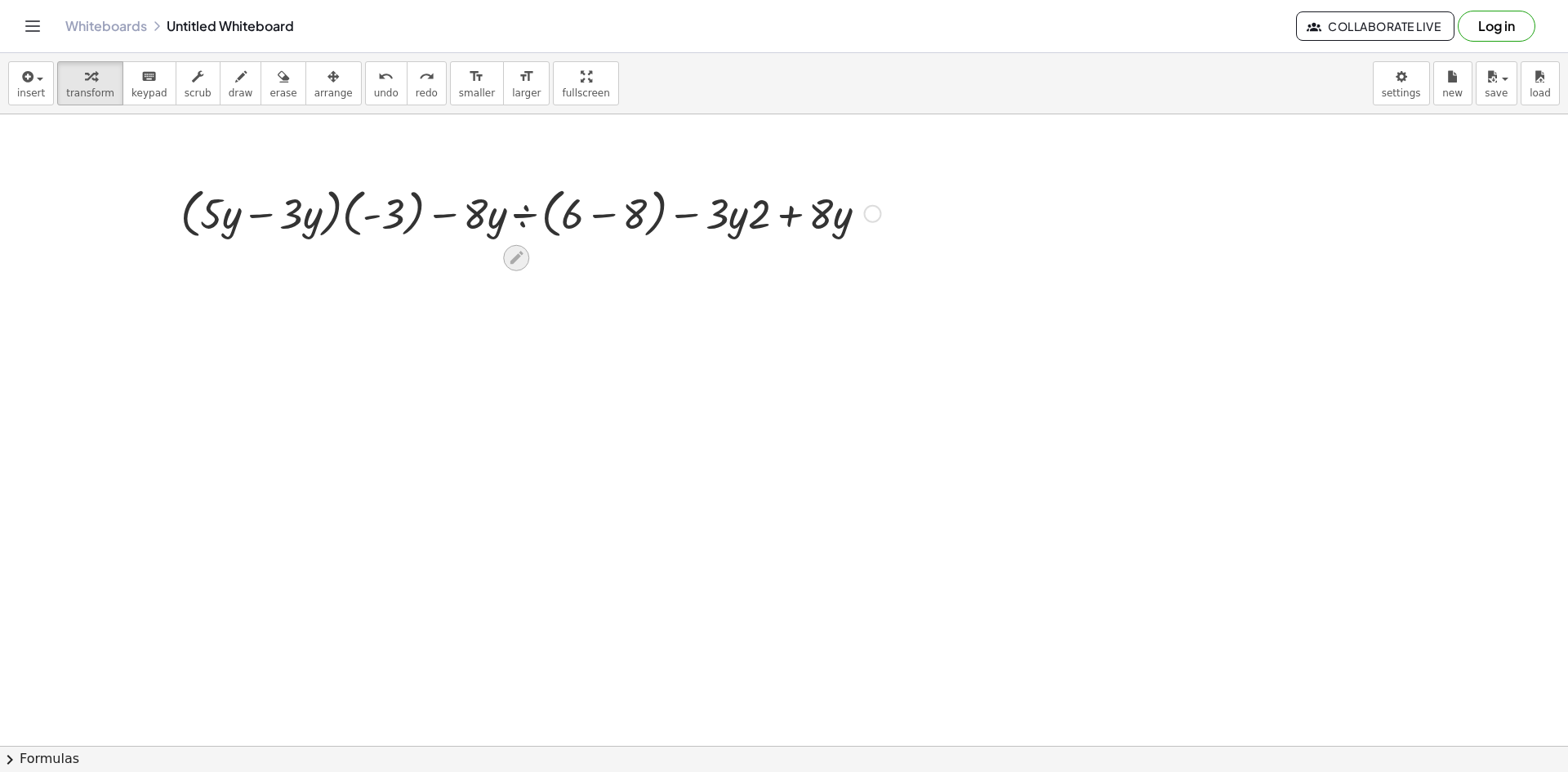
click at [519, 250] on icon at bounding box center [516, 257] width 17 height 17
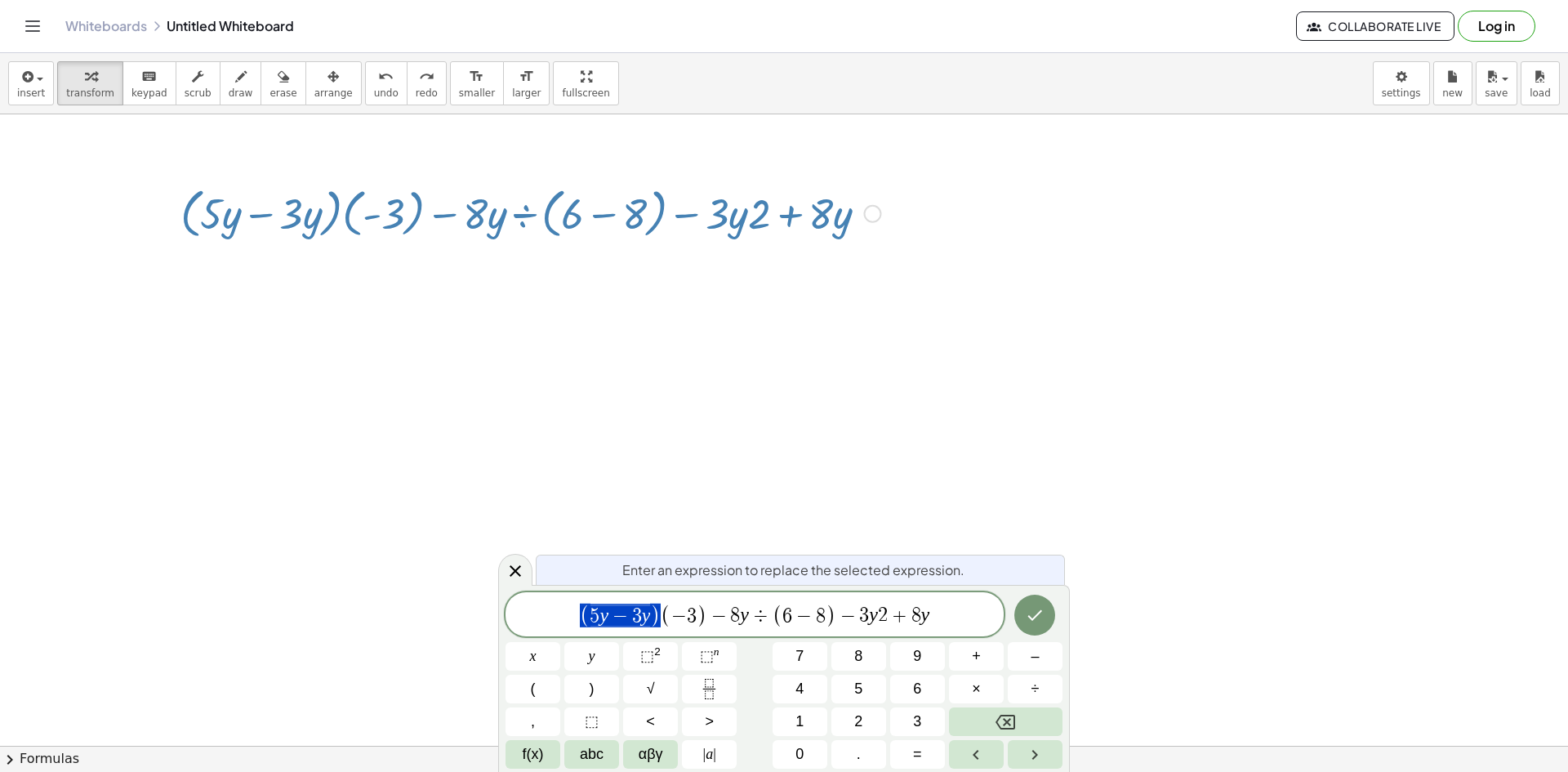
drag, startPoint x: 660, startPoint y: 613, endPoint x: 646, endPoint y: 613, distance: 14.0
click at [990, 685] on button "×" at bounding box center [976, 688] width 55 height 28
drag, startPoint x: 758, startPoint y: 617, endPoint x: 798, endPoint y: 618, distance: 40.0
click at [1021, 651] on button "–" at bounding box center [1035, 657] width 55 height 28
click at [862, 724] on span "2" at bounding box center [858, 721] width 8 height 22
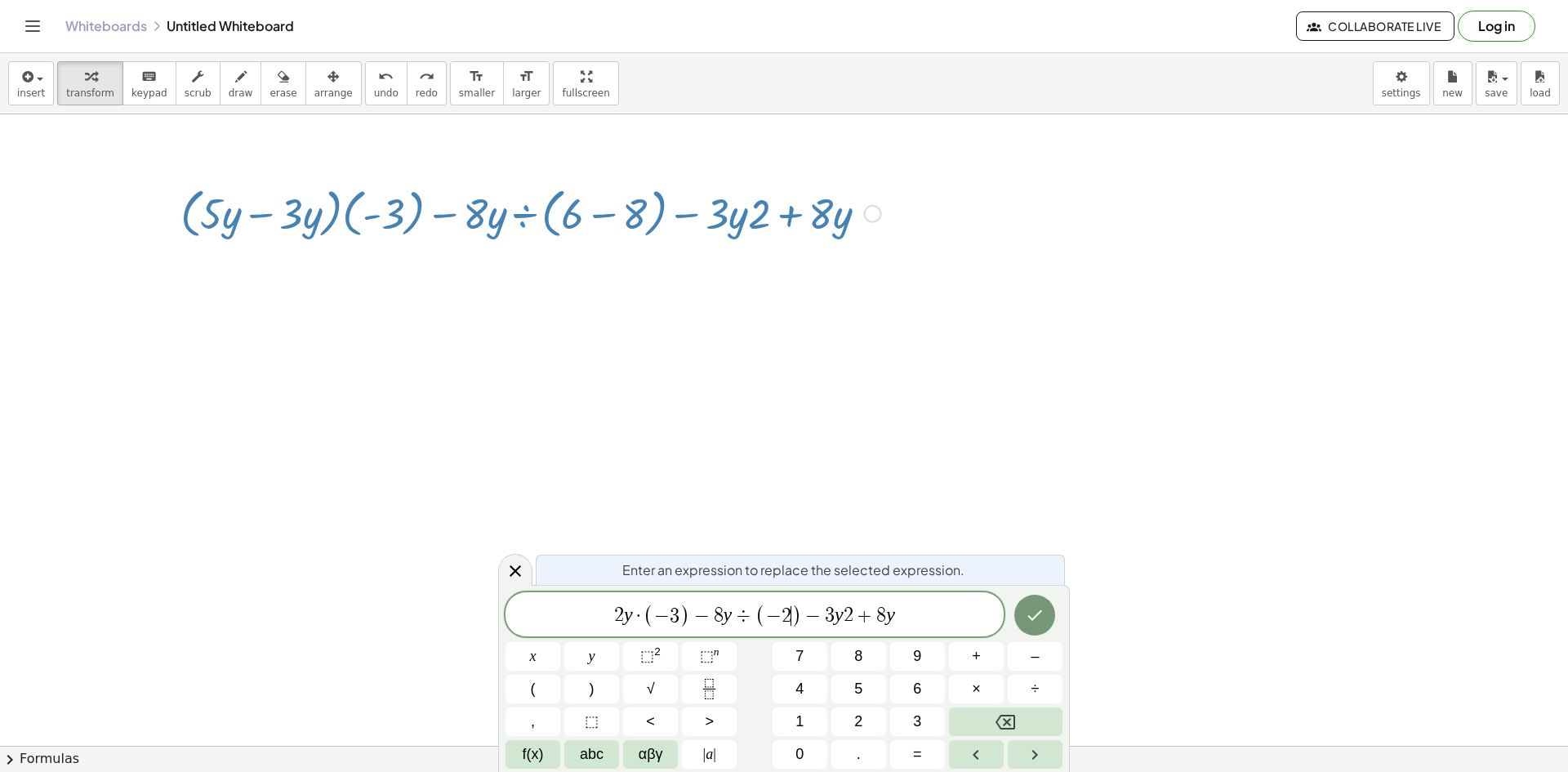
click at [846, 618] on span "2" at bounding box center [848, 616] width 10 height 20
click at [987, 688] on button "×" at bounding box center [976, 688] width 55 height 28
click at [1026, 617] on icon "Done" at bounding box center [1035, 615] width 20 height 20
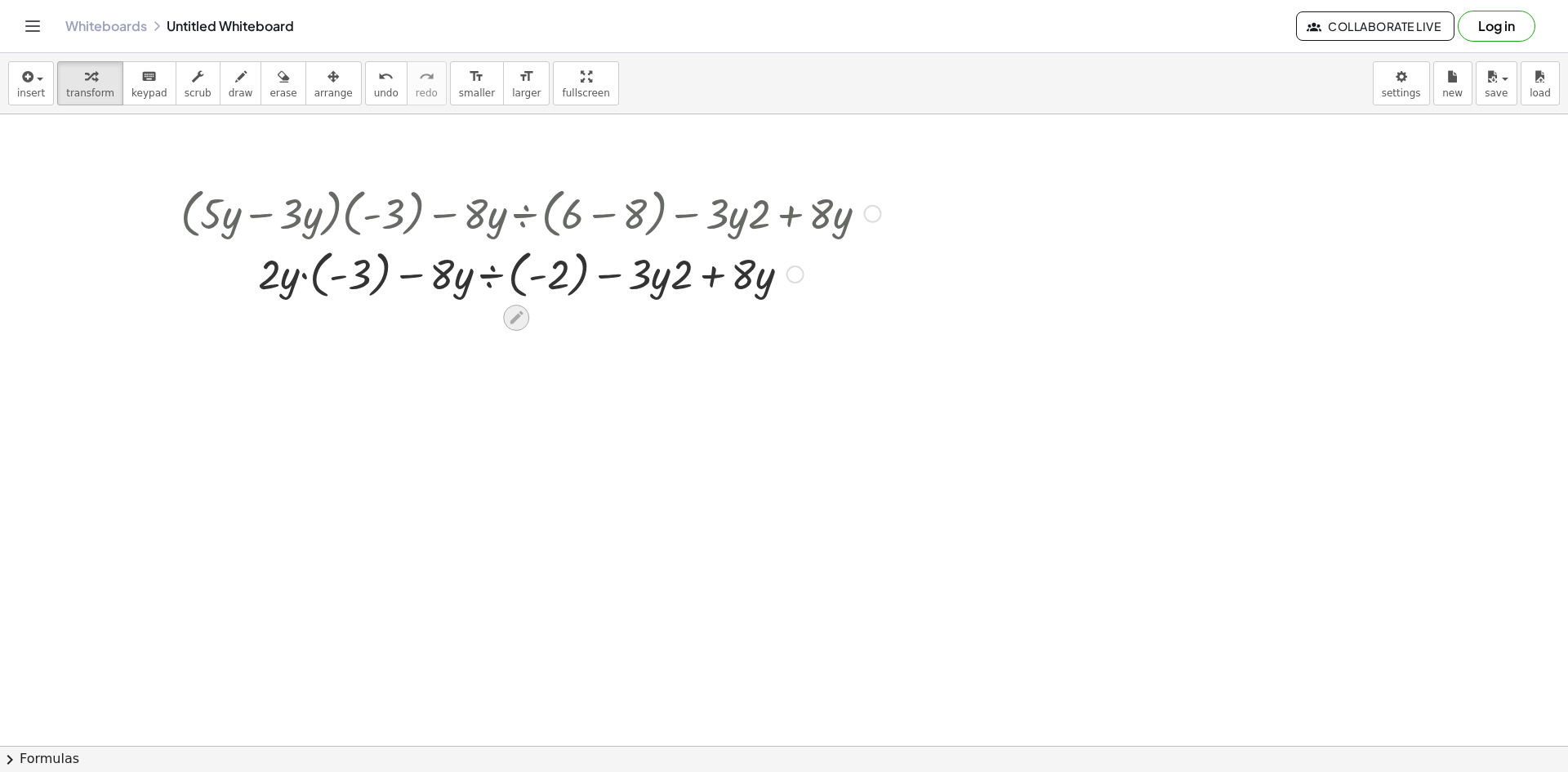
click at [524, 314] on icon at bounding box center [516, 317] width 17 height 17
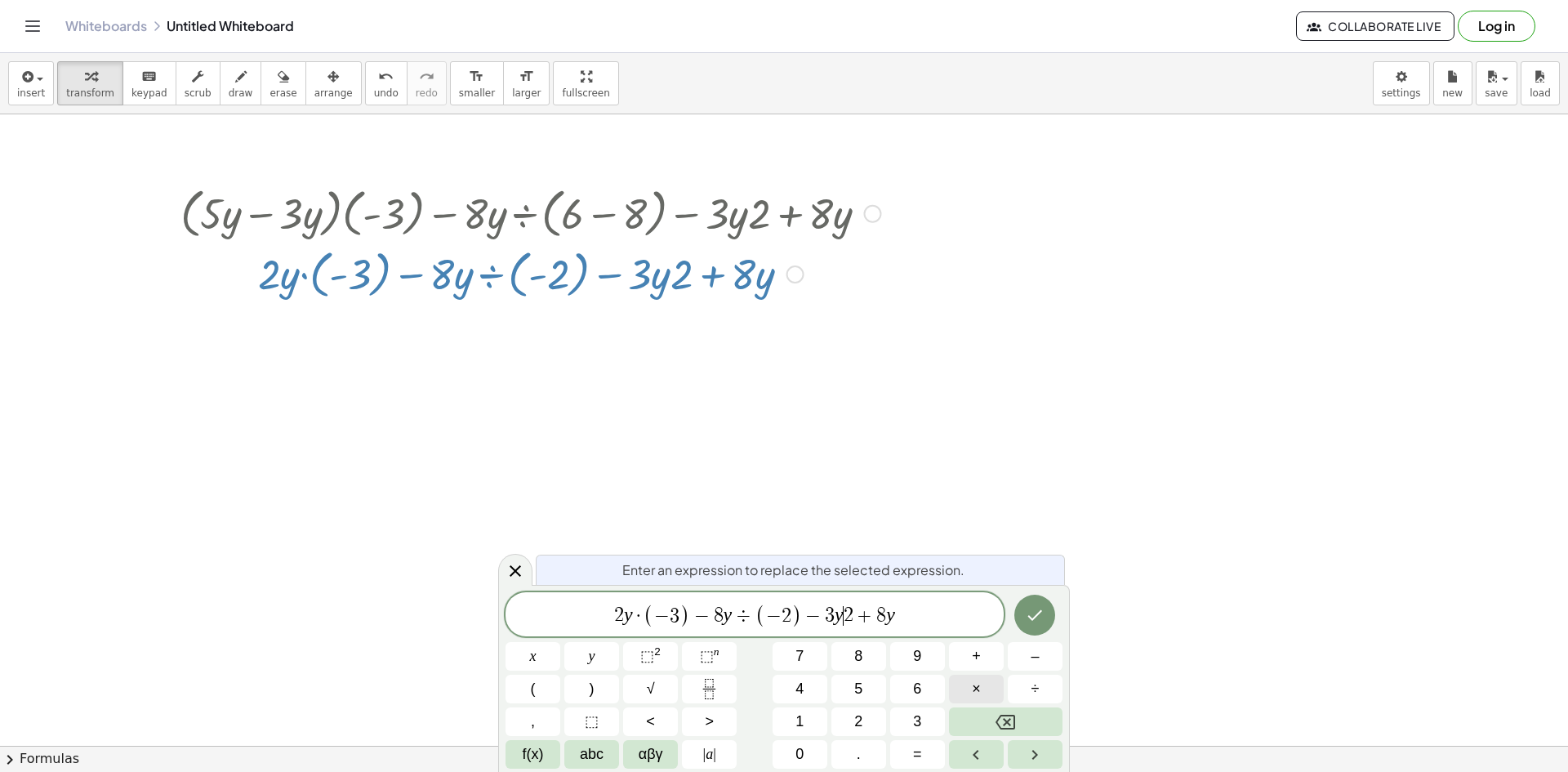
click at [988, 691] on button "×" at bounding box center [976, 688] width 55 height 28
click at [665, 607] on span "3" at bounding box center [668, 616] width 10 height 20
click at [698, 612] on span "−" at bounding box center [696, 616] width 24 height 20
click at [679, 612] on span ")" at bounding box center [679, 615] width 11 height 24
drag, startPoint x: 689, startPoint y: 616, endPoint x: 611, endPoint y: 602, distance: 79.2
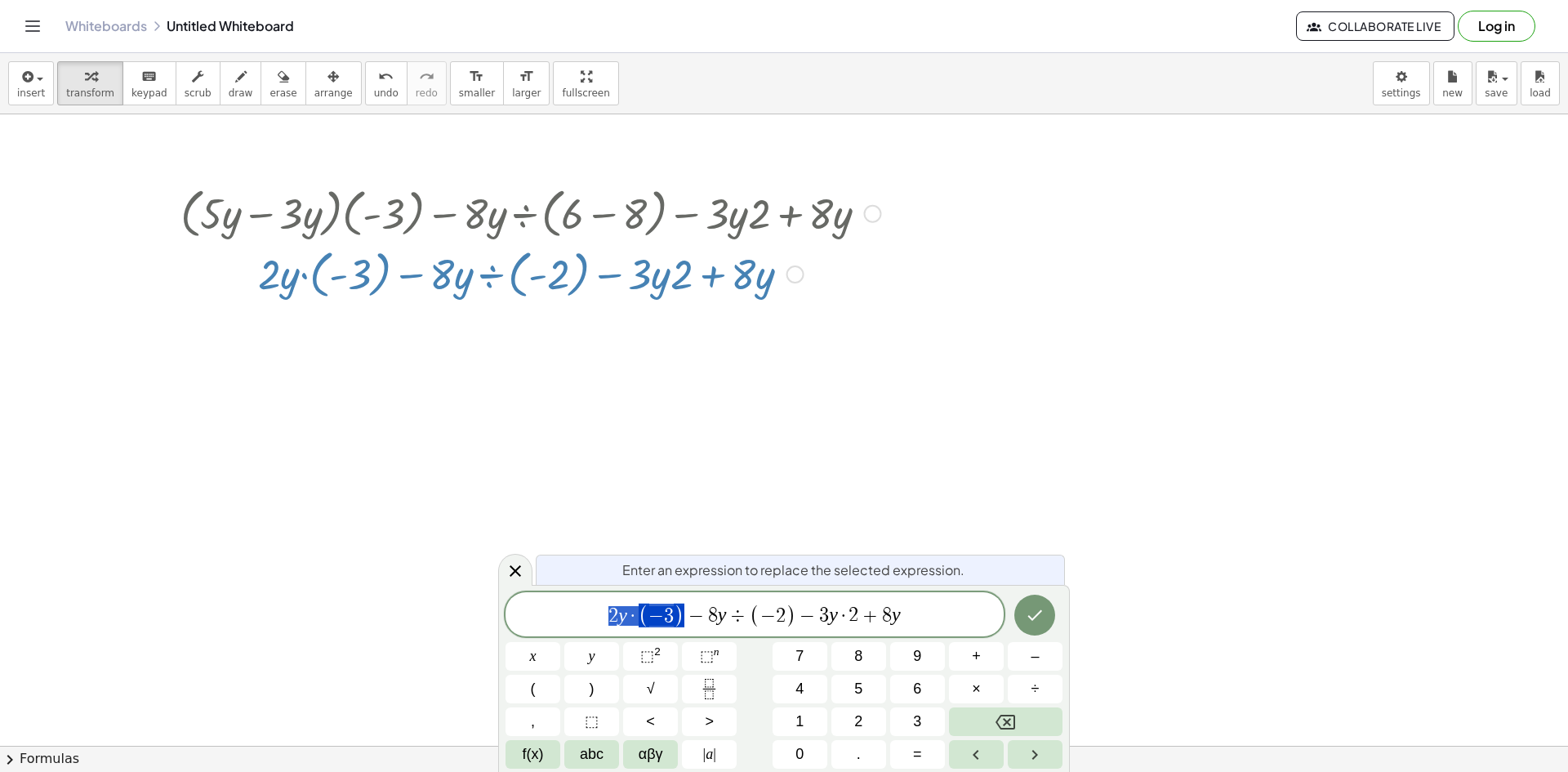
click at [611, 602] on span "2 y · ( − 3 ) − 8 y ÷ ( − 2 ) − 3 y · 2 + 8 y" at bounding box center [754, 616] width 498 height 27
click at [1044, 664] on button "–" at bounding box center [1035, 657] width 55 height 28
click at [911, 696] on button "6" at bounding box center [918, 688] width 55 height 28
click at [670, 623] on span "−" at bounding box center [671, 616] width 24 height 20
click at [681, 621] on span "−" at bounding box center [671, 616] width 24 height 20
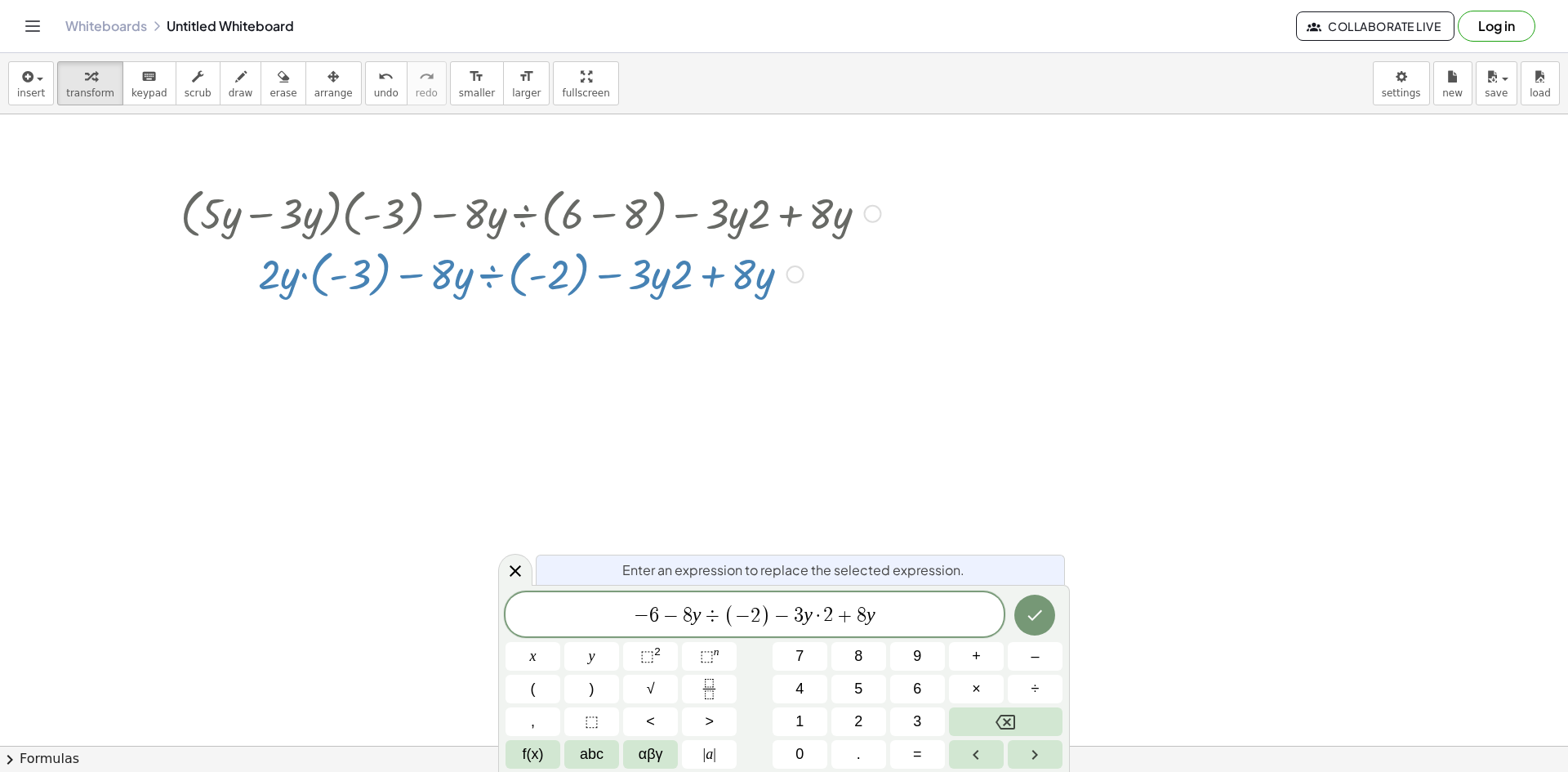
click at [661, 618] on span "−" at bounding box center [671, 616] width 24 height 20
